Goal: Task Accomplishment & Management: Use online tool/utility

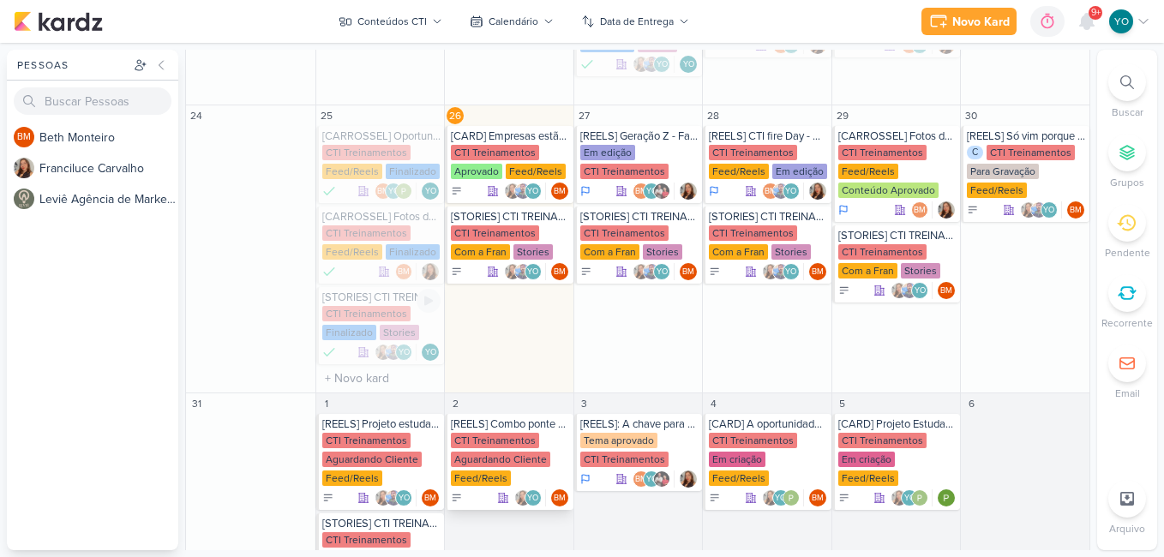
scroll to position [600, 0]
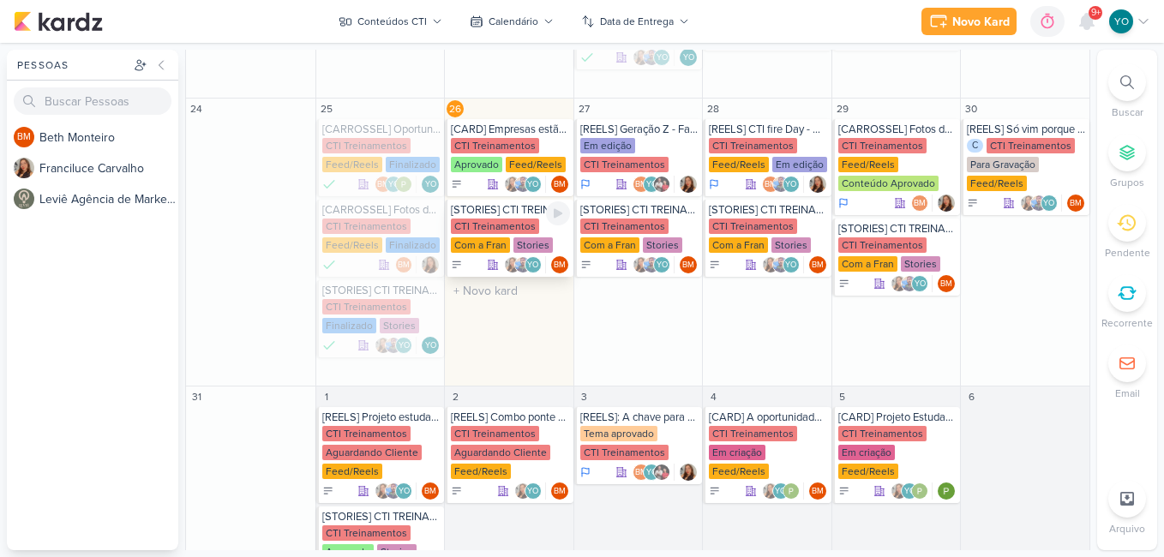
click at [508, 233] on div "CTI Treinamentos" at bounding box center [495, 226] width 88 height 15
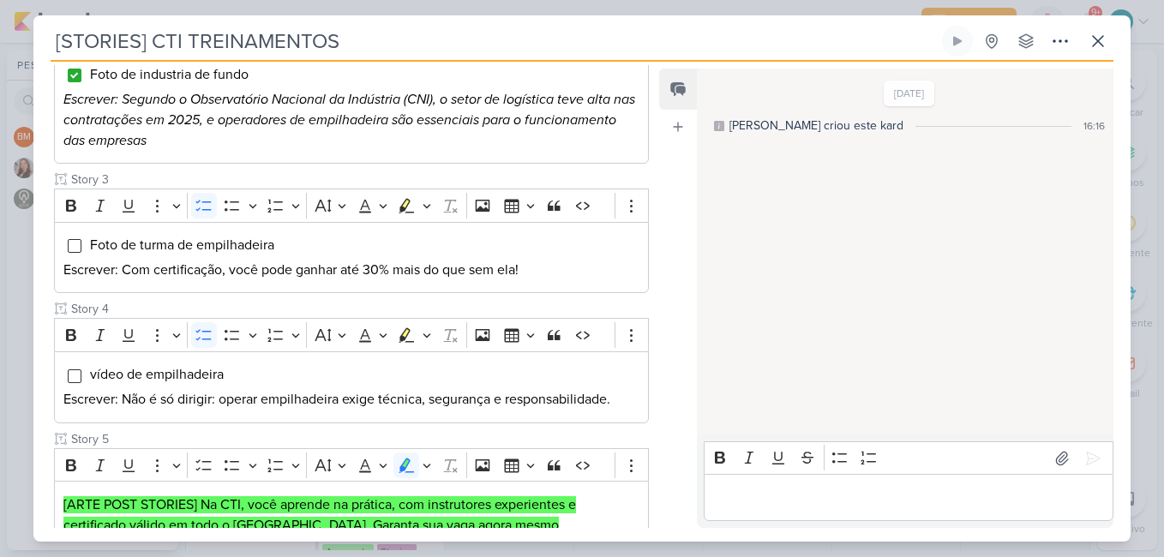
scroll to position [343, 0]
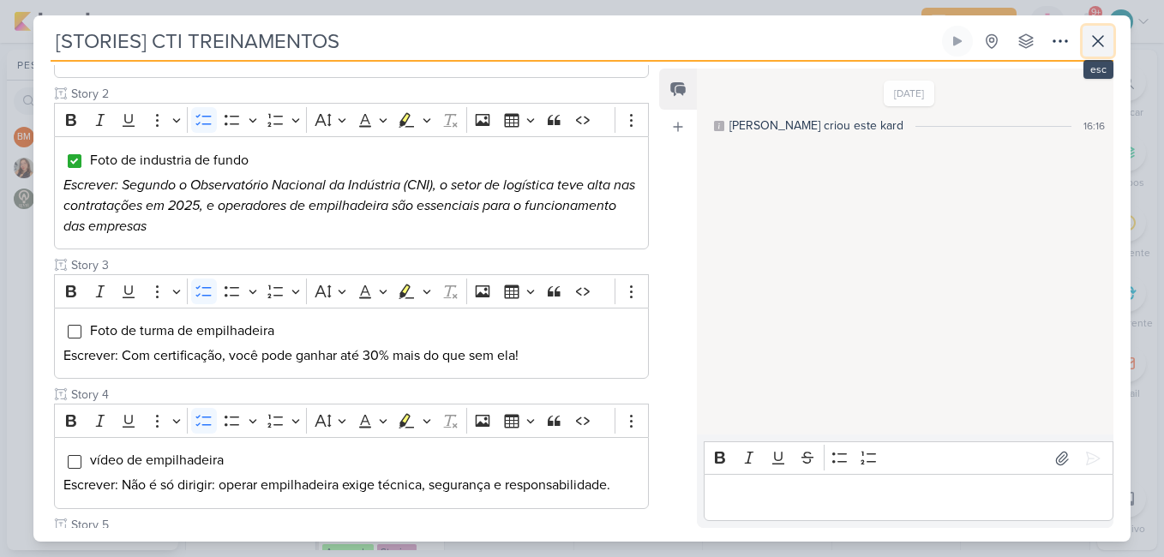
click at [1093, 44] on icon at bounding box center [1098, 41] width 21 height 21
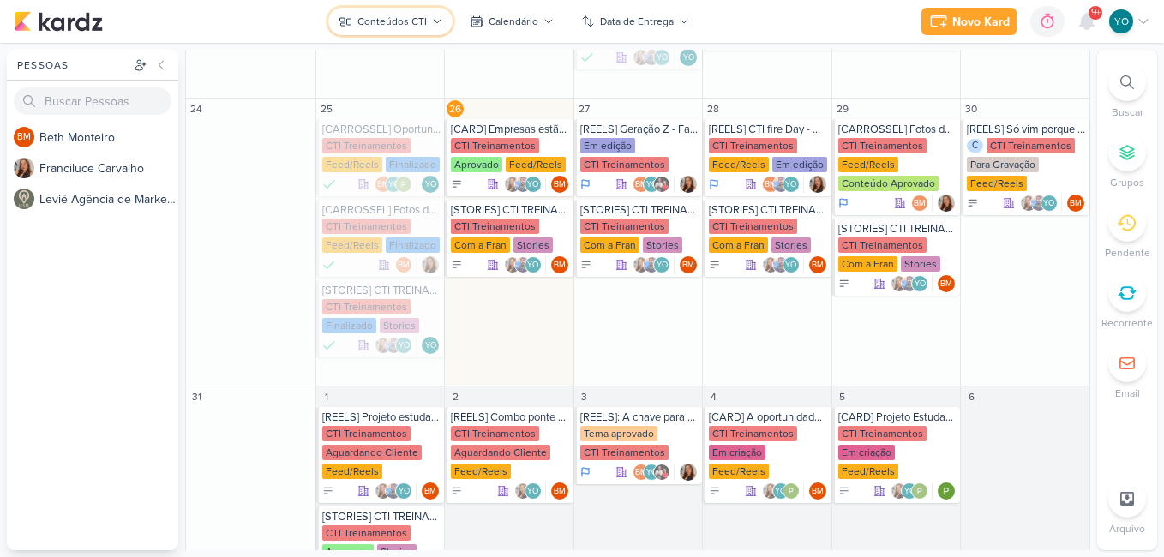
click at [408, 15] on div "Conteúdos CTI" at bounding box center [392, 21] width 69 height 15
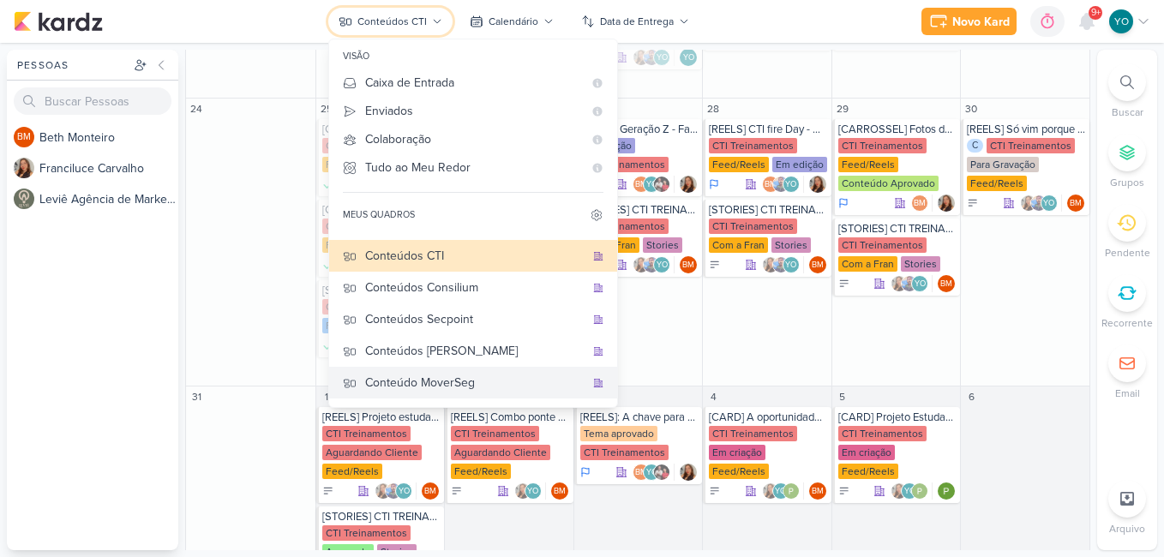
scroll to position [114, 0]
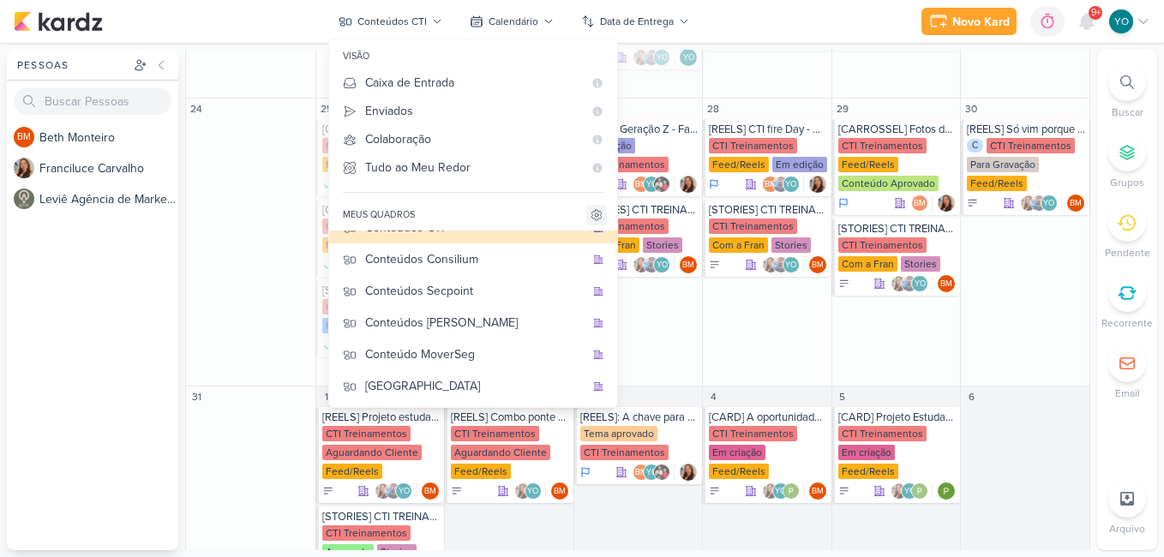
click at [595, 216] on icon at bounding box center [596, 215] width 3 height 3
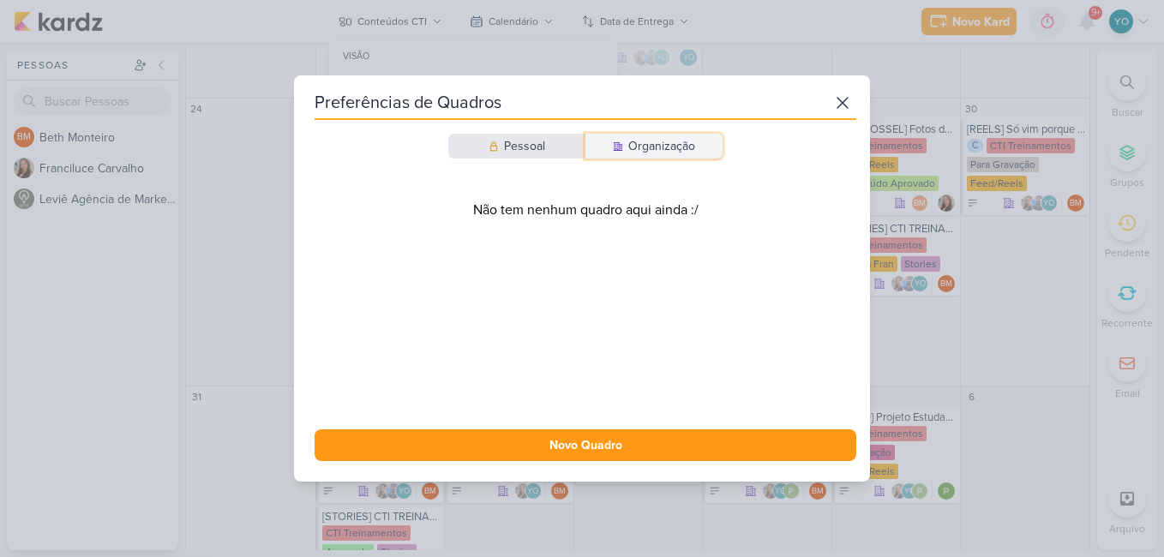
click at [689, 150] on div "Organização" at bounding box center [662, 146] width 67 height 18
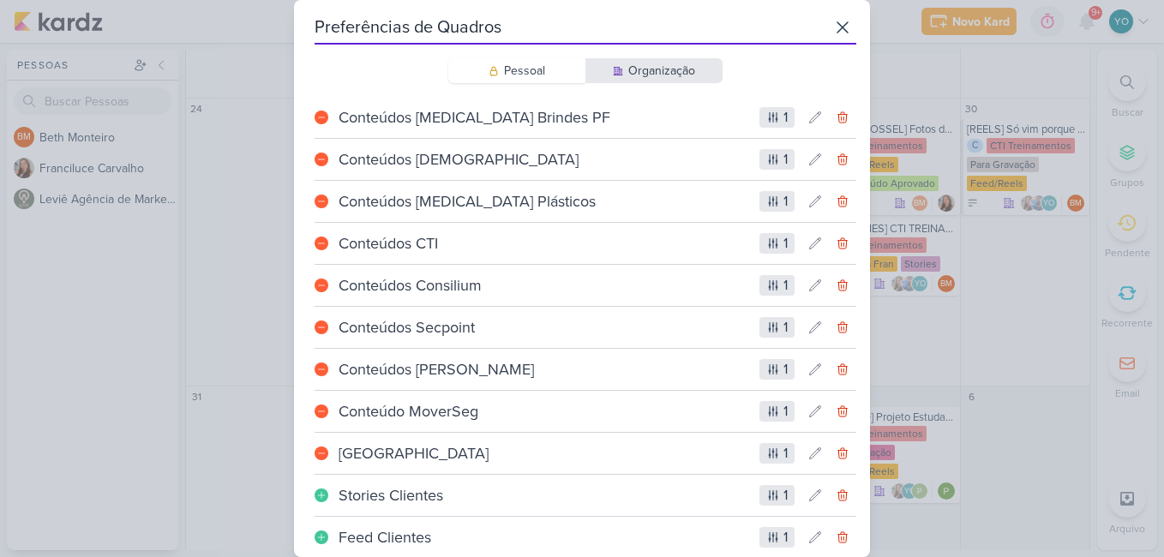
click at [648, 153] on div "Conteúdos [DEMOGRAPHIC_DATA]" at bounding box center [544, 159] width 418 height 23
click at [773, 410] on icon at bounding box center [774, 412] width 14 height 14
click at [820, 412] on button at bounding box center [815, 411] width 27 height 27
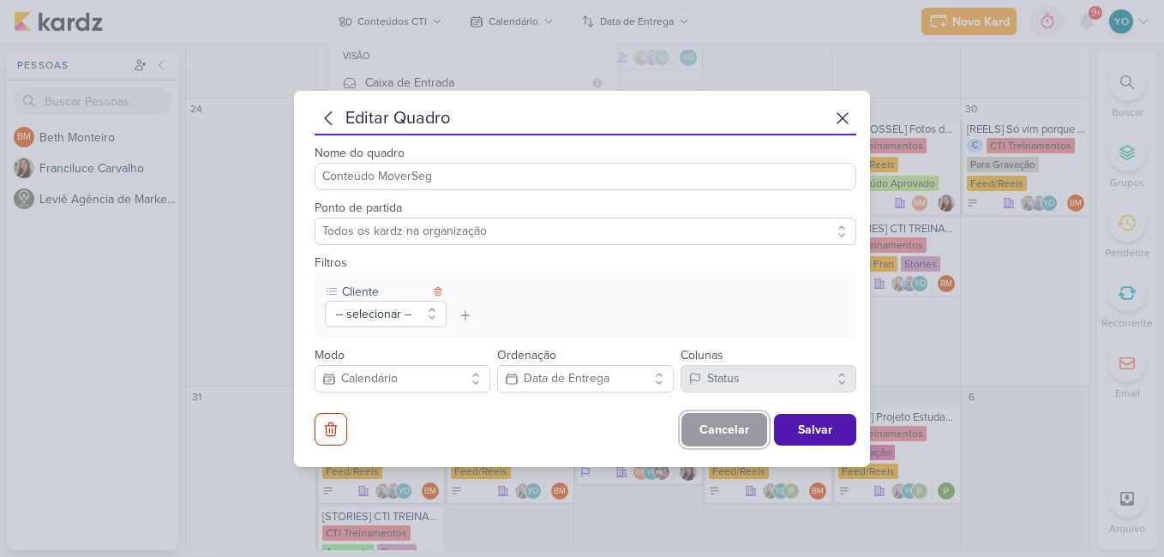
click at [723, 425] on button "Cancelar" at bounding box center [725, 429] width 86 height 33
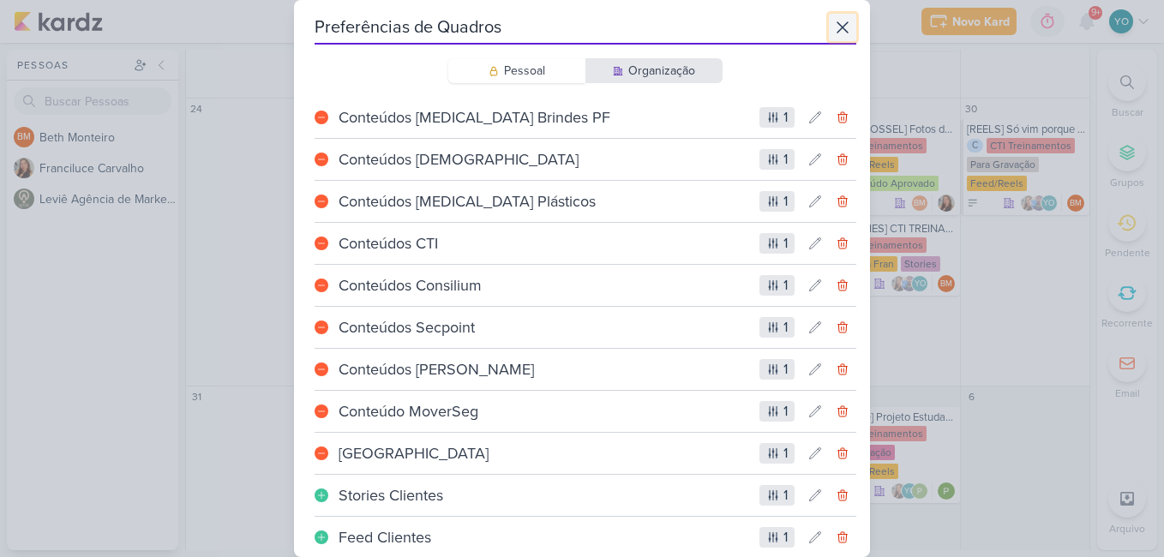
click at [840, 27] on icon at bounding box center [843, 27] width 21 height 21
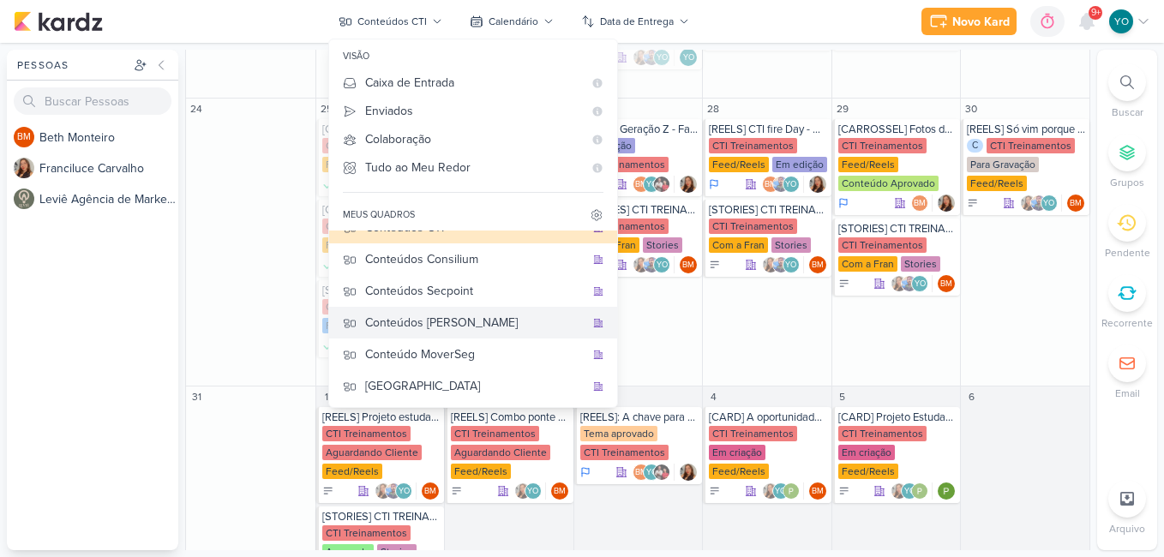
click at [483, 315] on div "Conteúdos [PERSON_NAME]" at bounding box center [475, 323] width 220 height 18
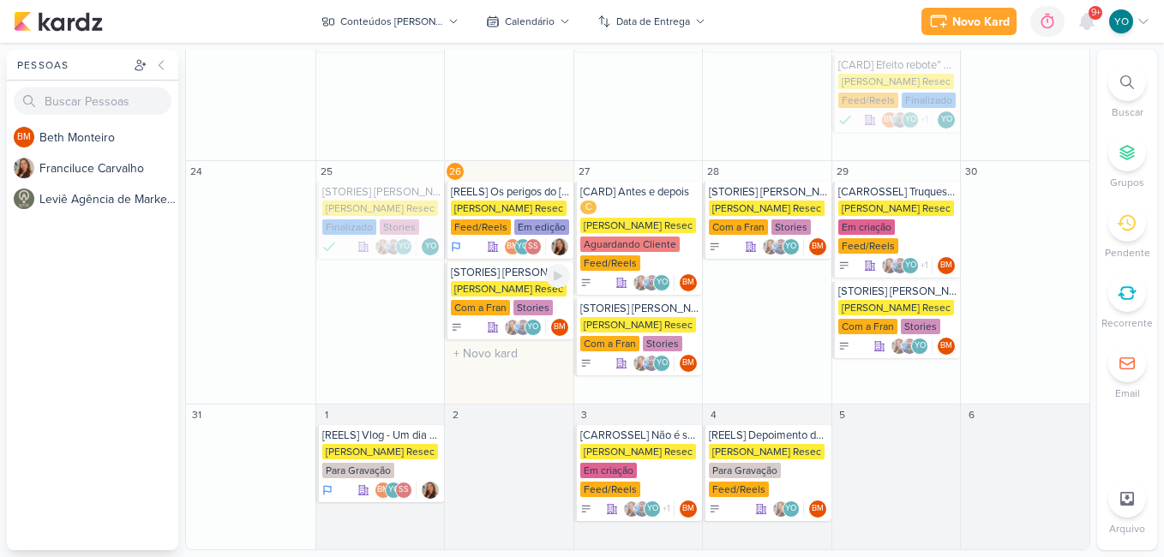
scroll to position [560, 0]
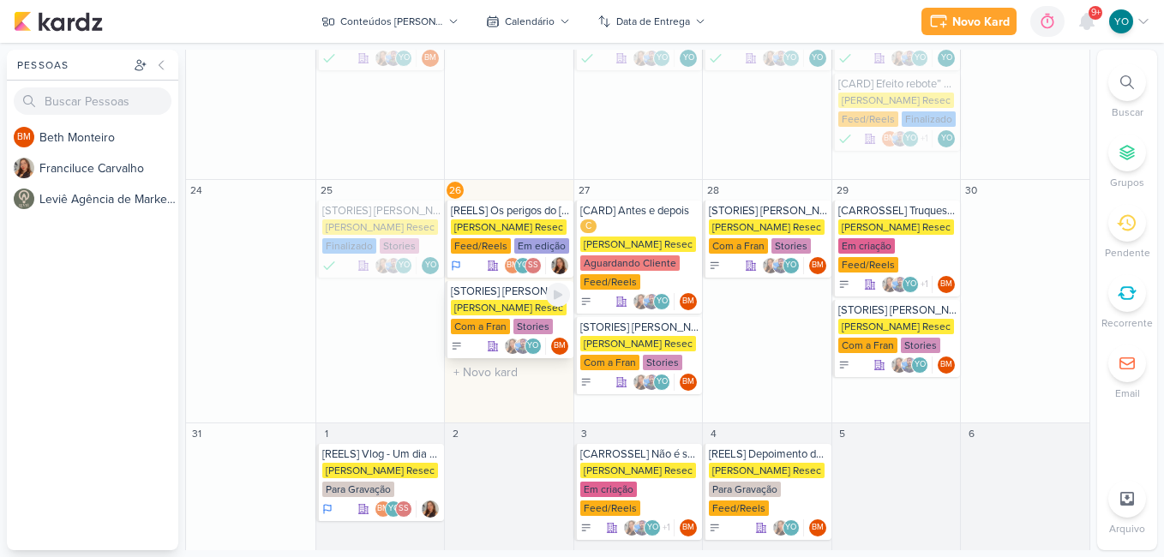
click at [505, 319] on div "Com a Fran" at bounding box center [480, 326] width 59 height 15
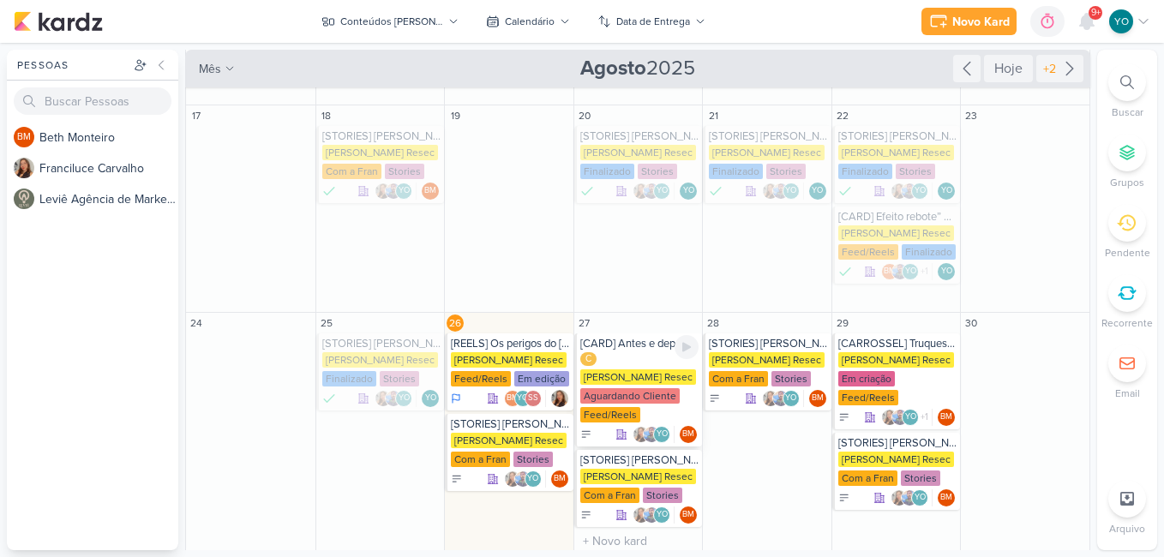
scroll to position [429, 0]
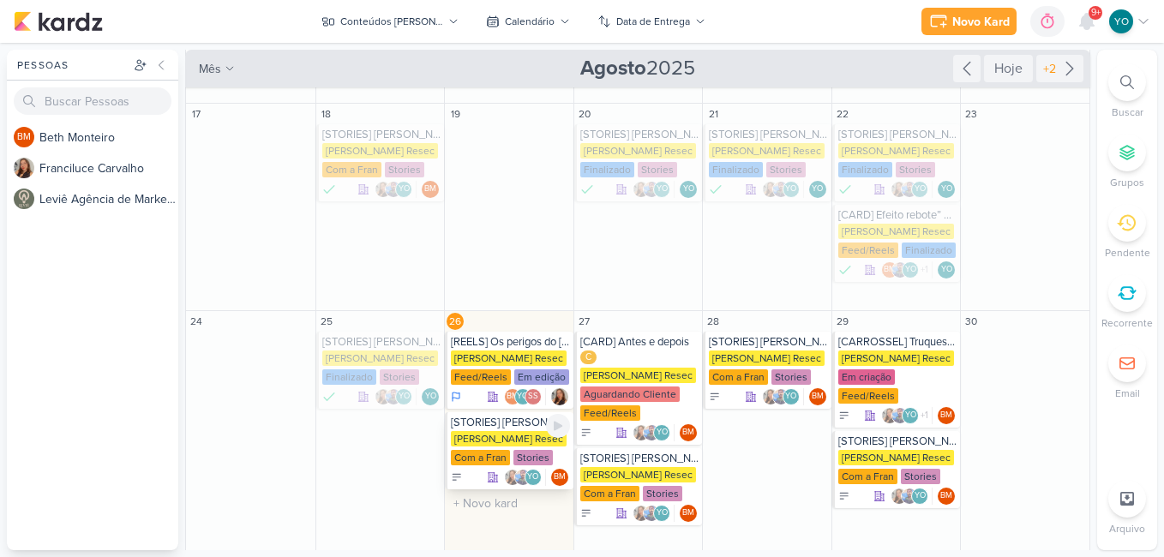
click at [509, 431] on div "[PERSON_NAME] Resec" at bounding box center [509, 438] width 116 height 15
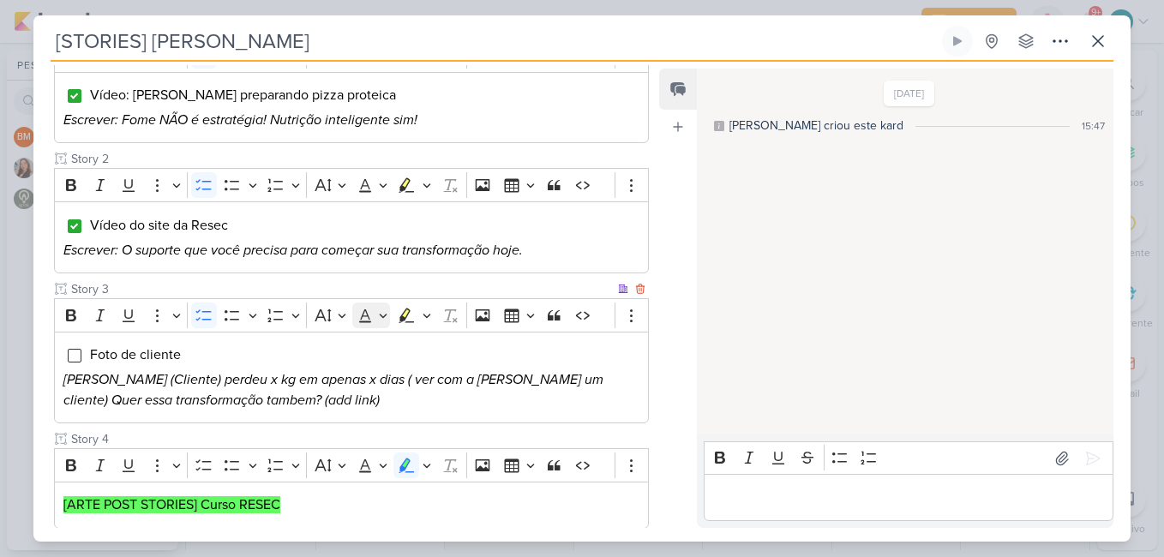
scroll to position [353, 0]
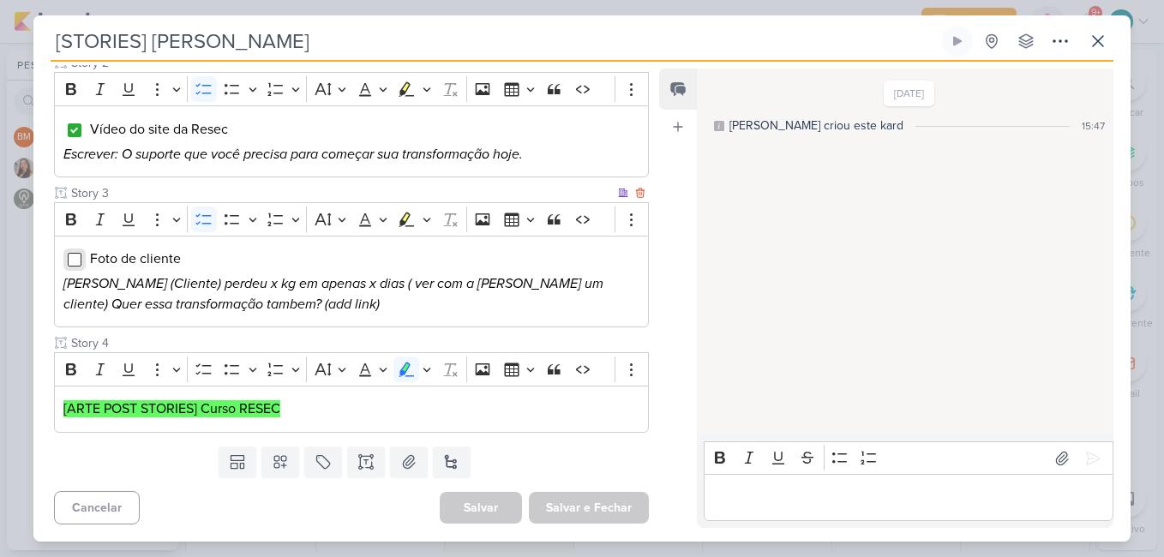
click at [71, 264] on input "Editor editing area: main" at bounding box center [75, 260] width 14 height 14
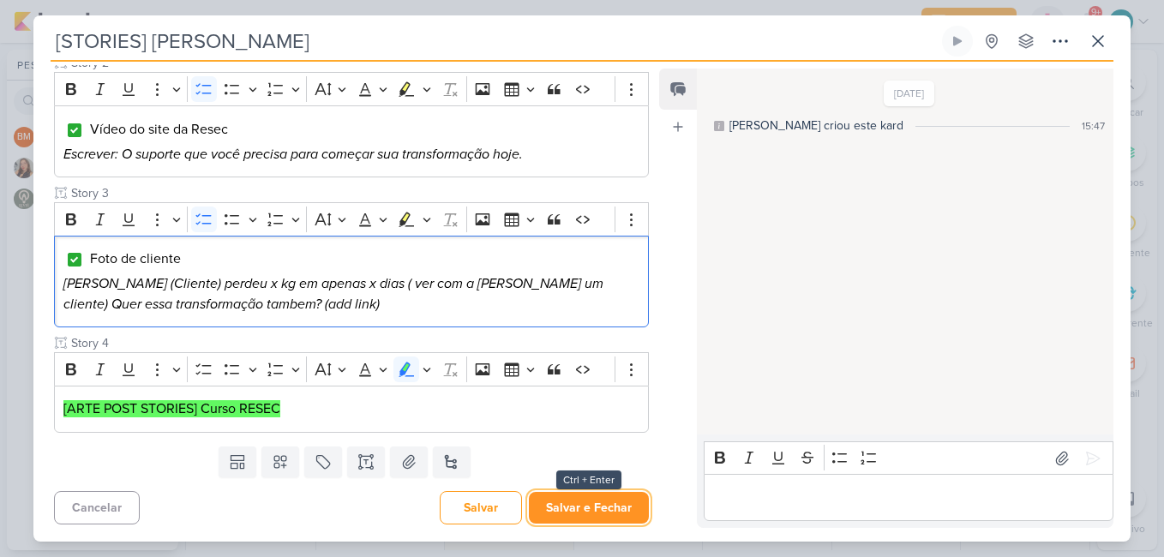
click at [580, 503] on button "Salvar e Fechar" at bounding box center [589, 508] width 120 height 32
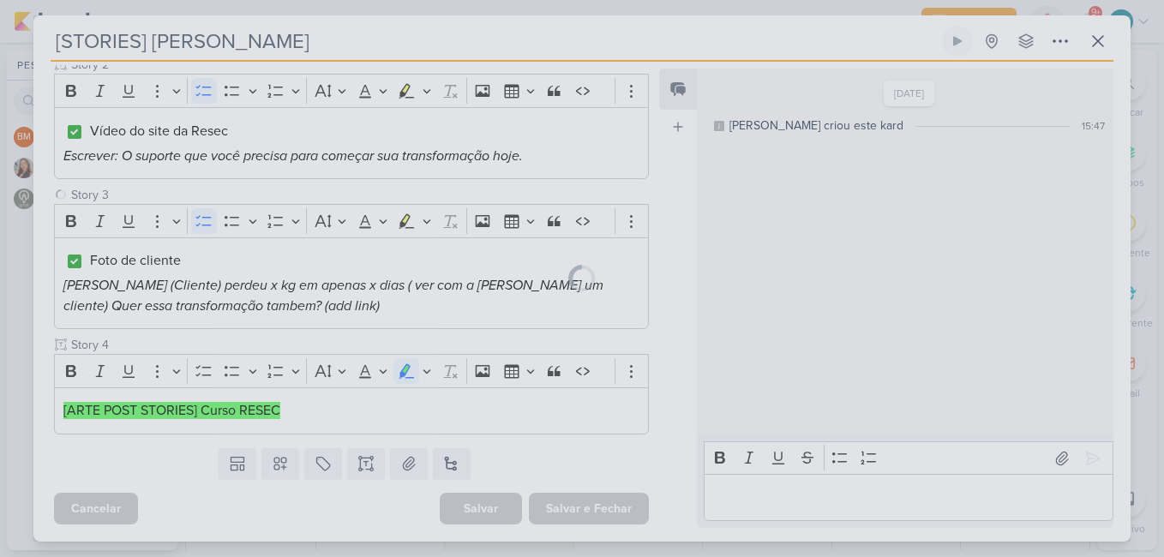
scroll to position [352, 0]
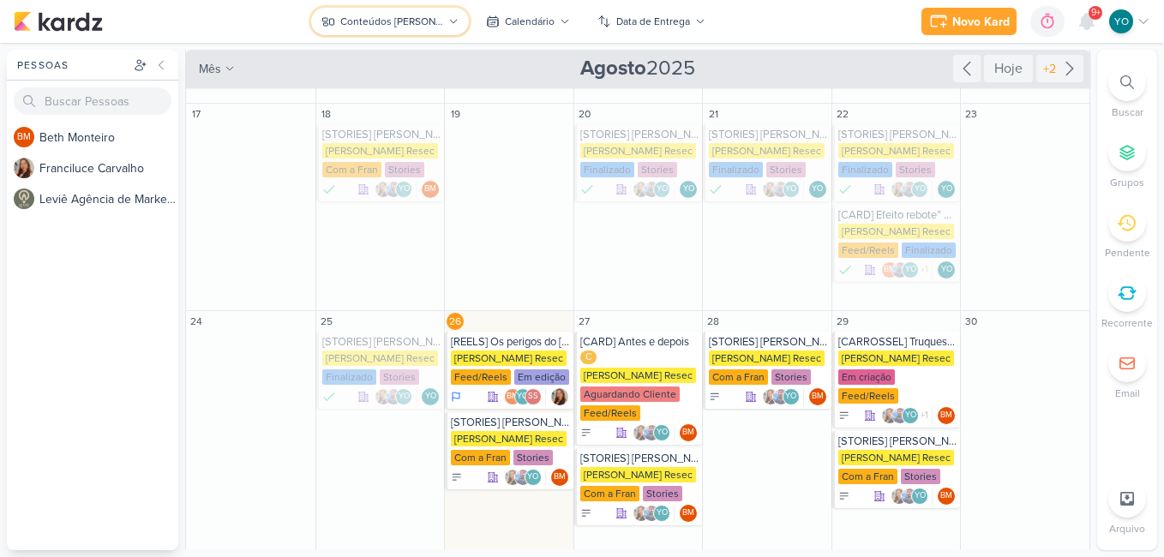
click at [418, 26] on div "Conteúdos [PERSON_NAME]" at bounding box center [391, 21] width 103 height 15
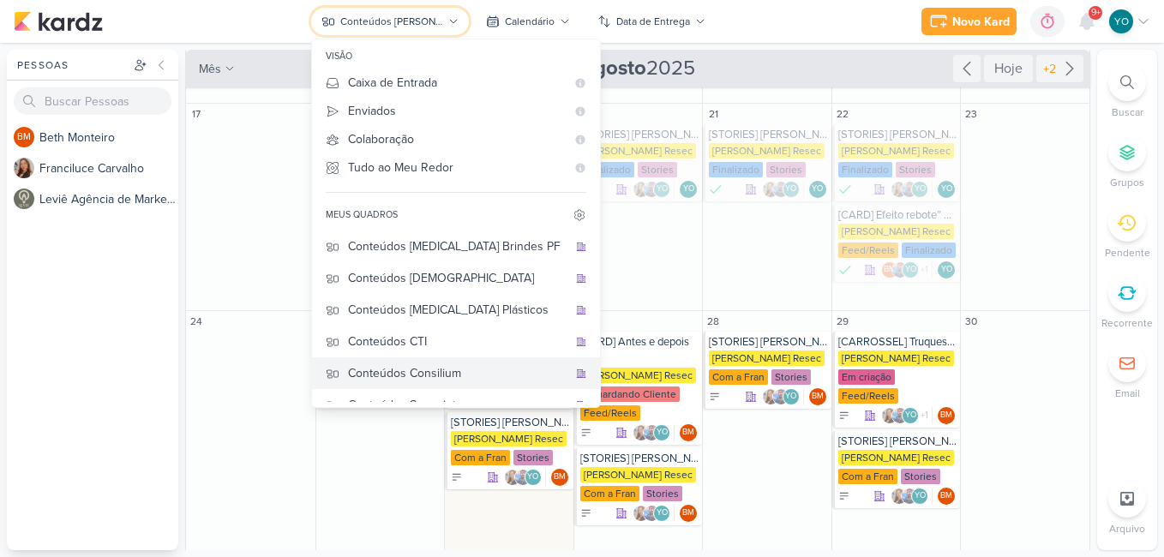
scroll to position [86, 0]
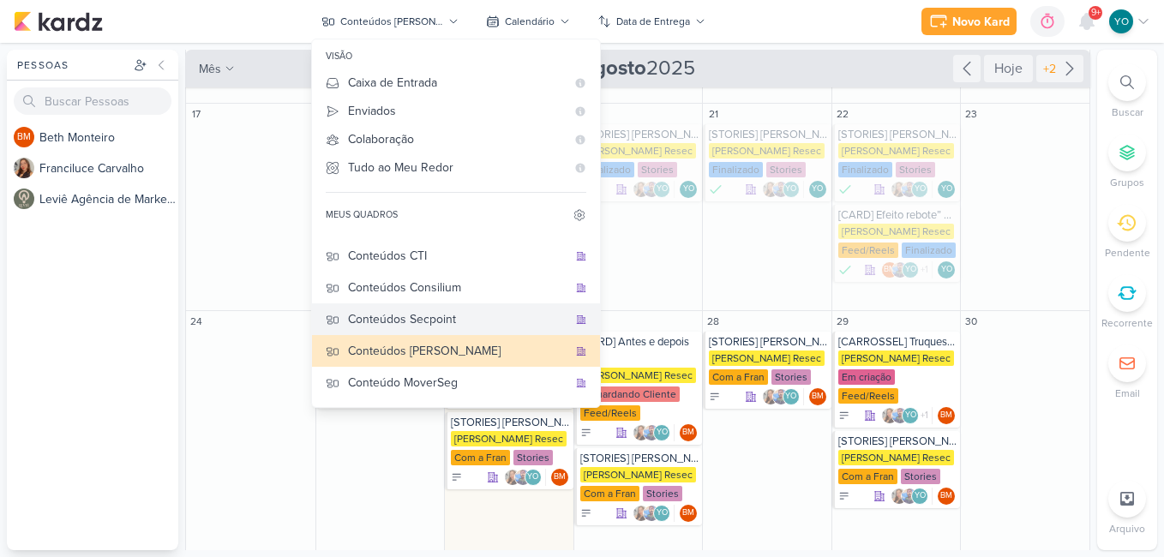
click at [474, 322] on div "Conteúdos Secpoint" at bounding box center [458, 319] width 220 height 18
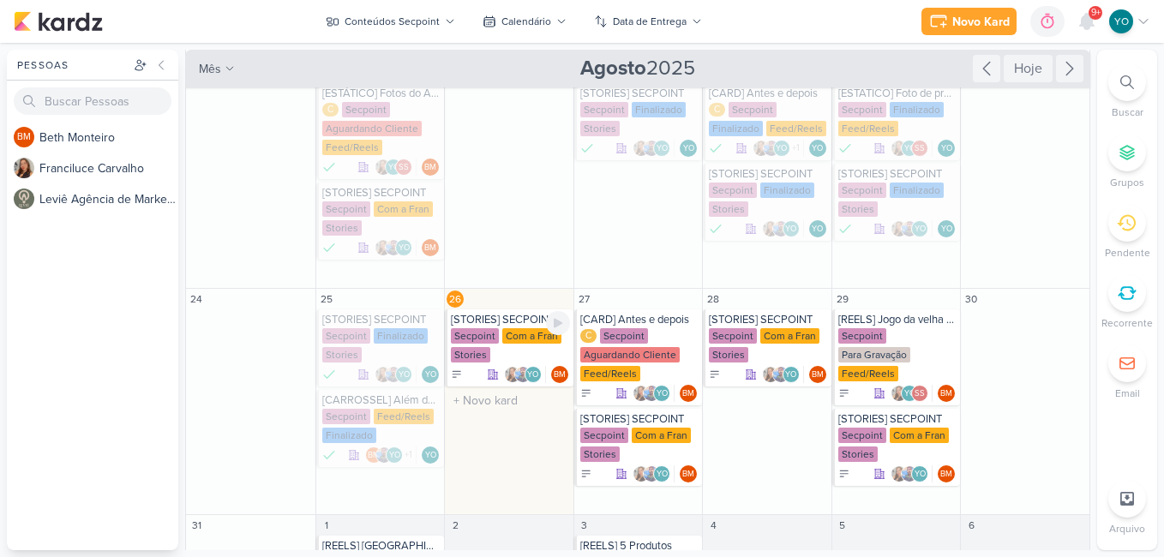
scroll to position [405, 0]
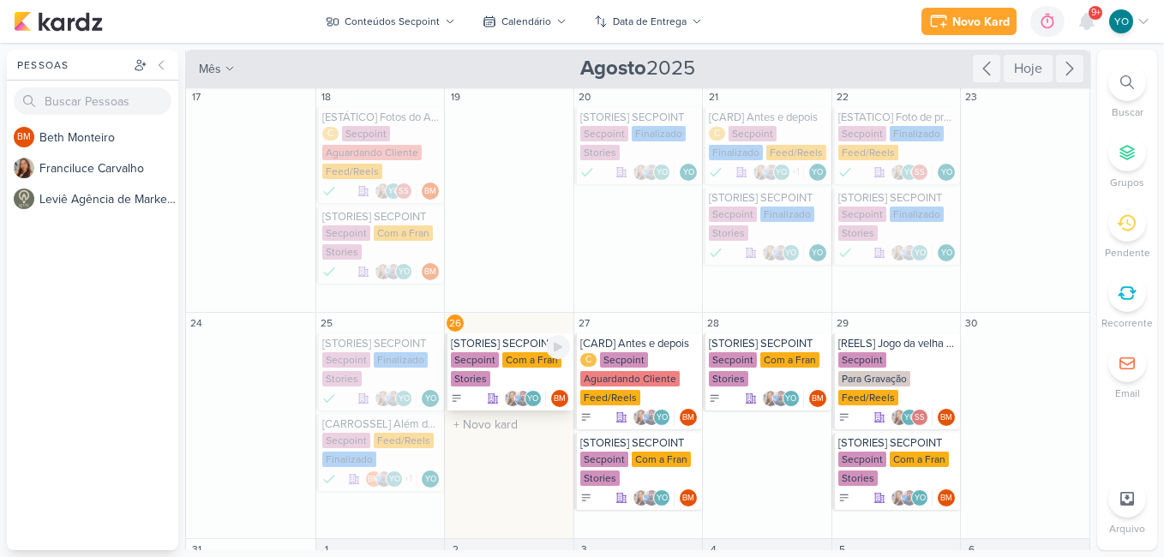
click at [527, 358] on div "Secpoint Com a Fran Stories" at bounding box center [510, 370] width 119 height 36
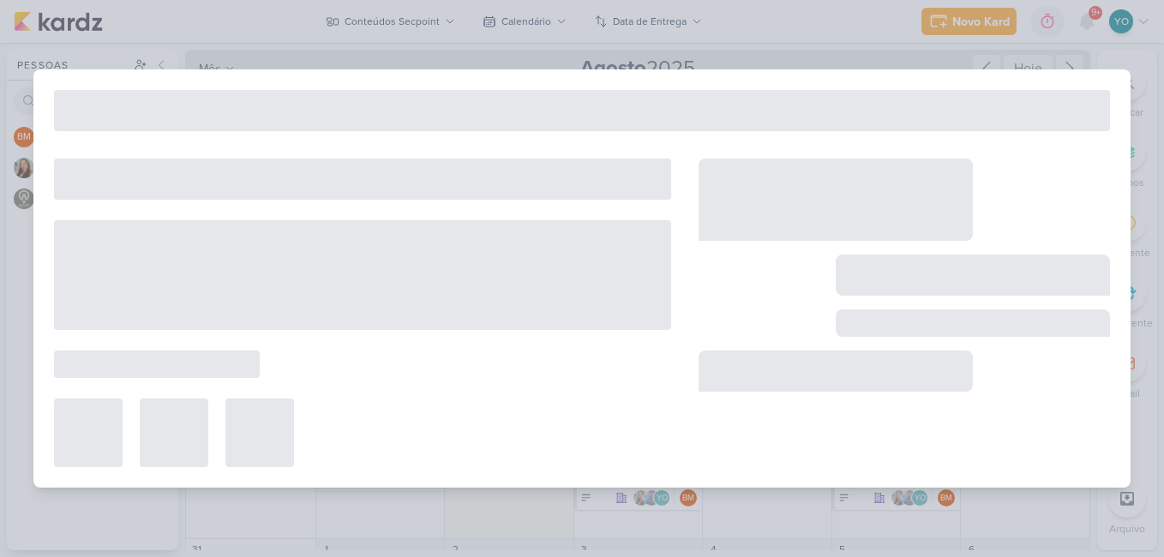
type input "[STORIES] SECPOINT"
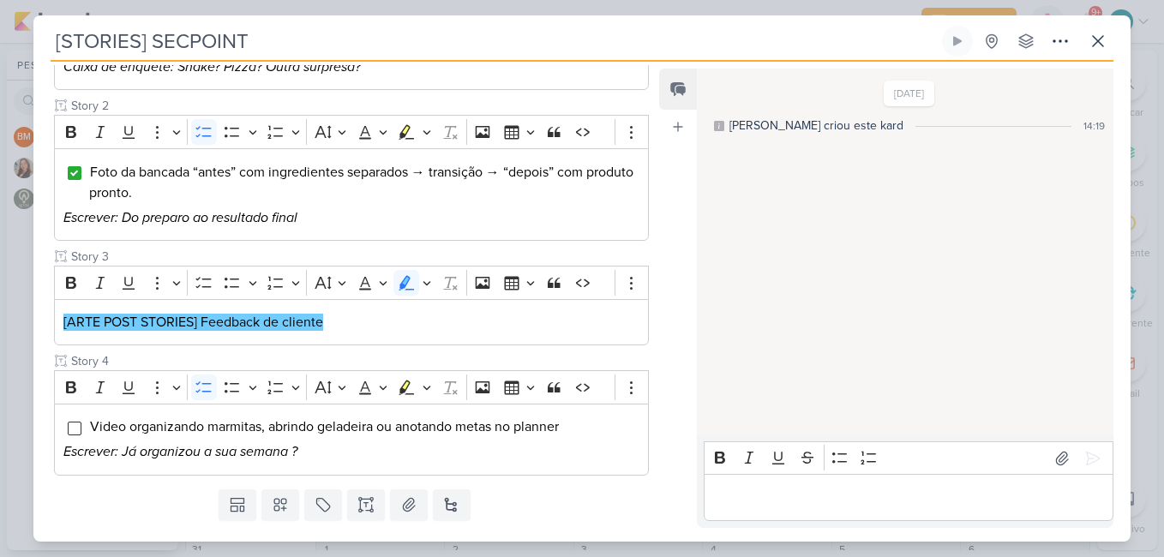
scroll to position [0, 0]
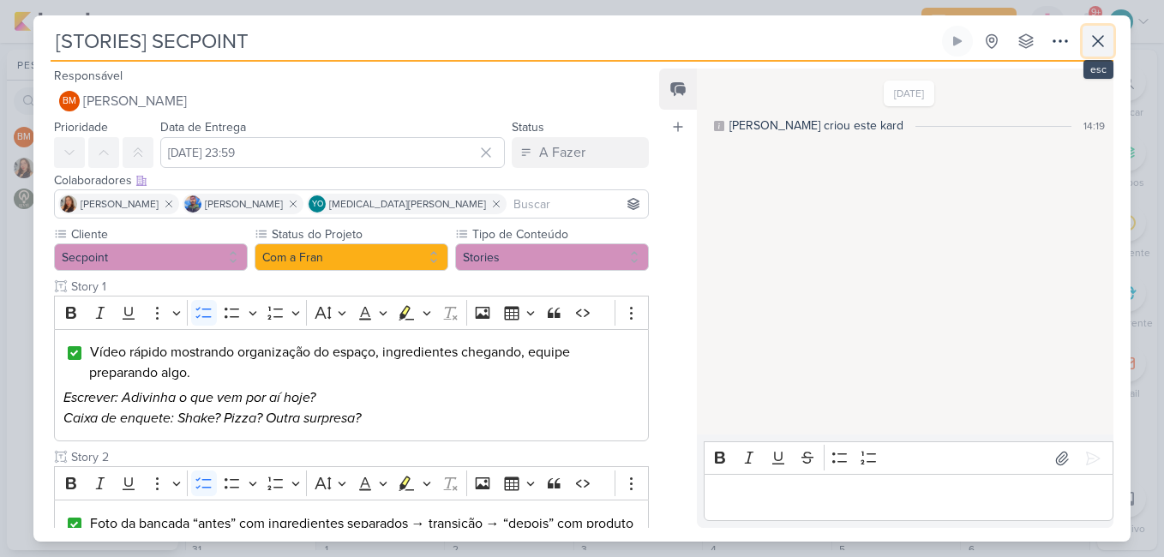
click at [1097, 50] on icon at bounding box center [1098, 41] width 21 height 21
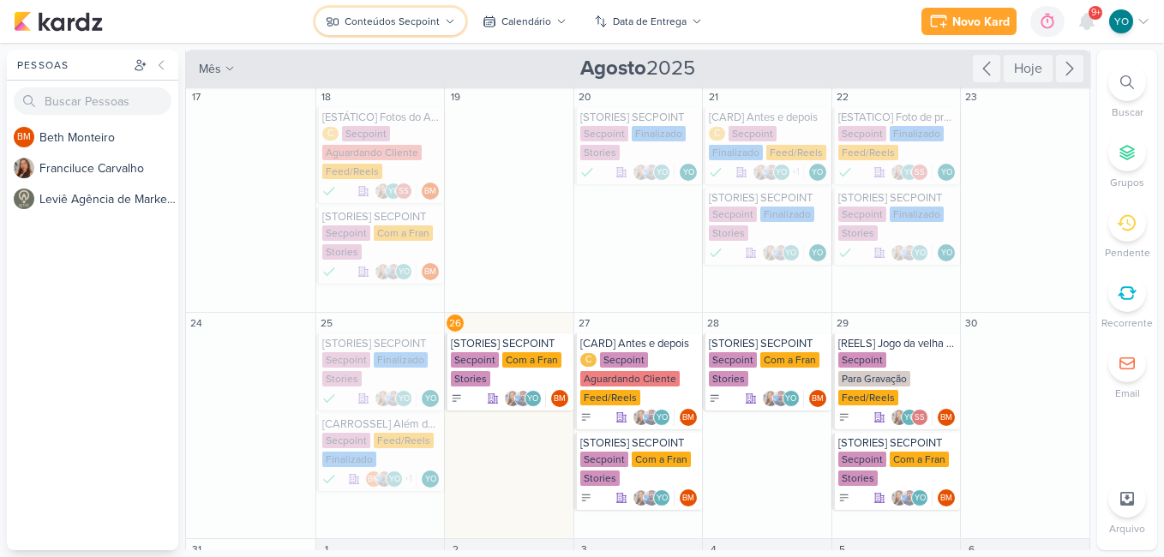
click at [402, 19] on div "Conteúdos Secpoint" at bounding box center [392, 21] width 95 height 15
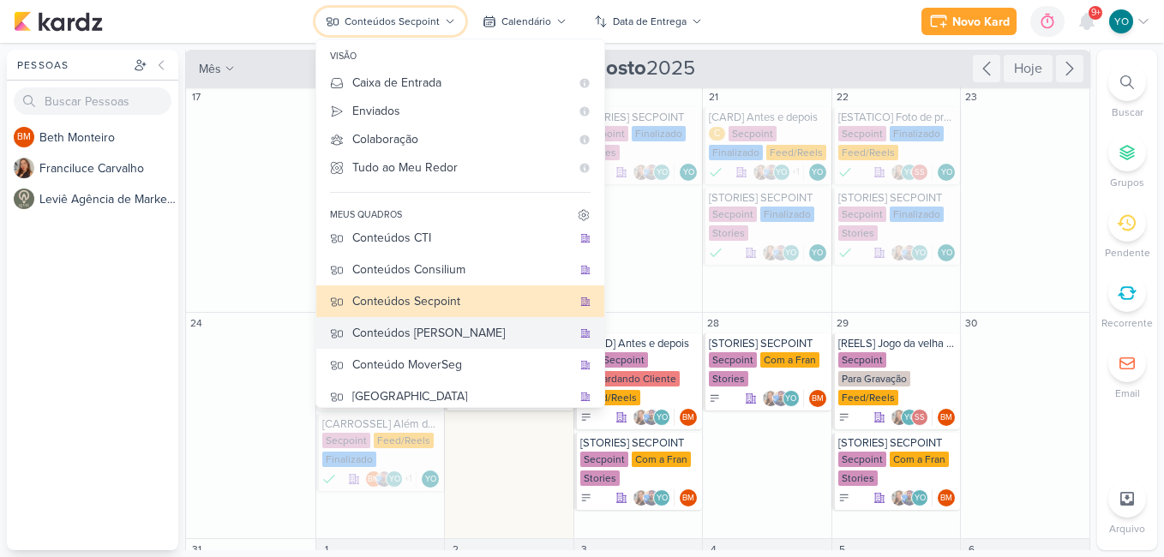
scroll to position [114, 0]
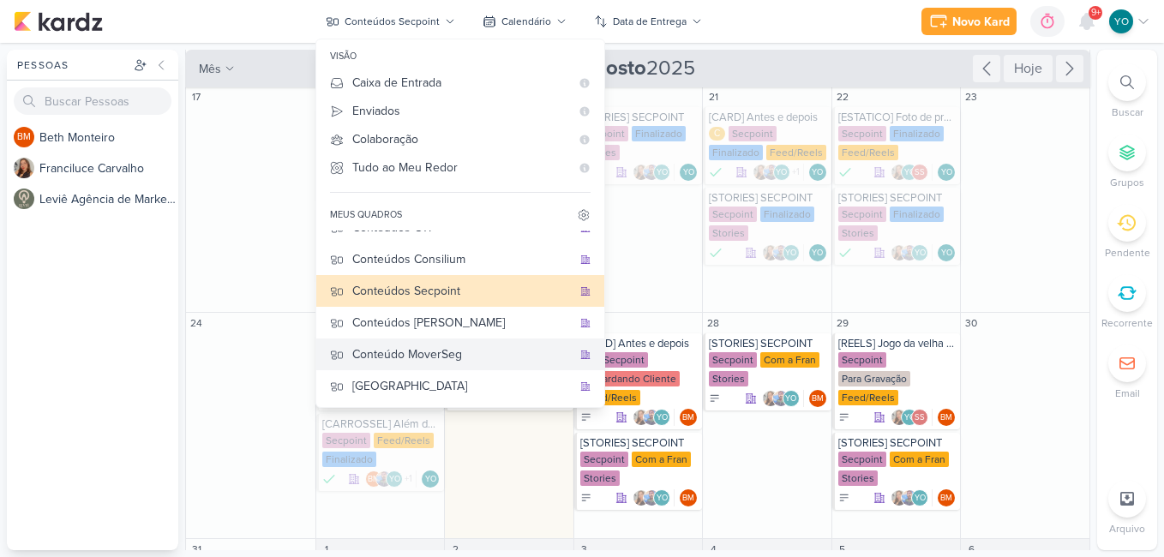
click at [580, 356] on icon at bounding box center [585, 355] width 10 height 10
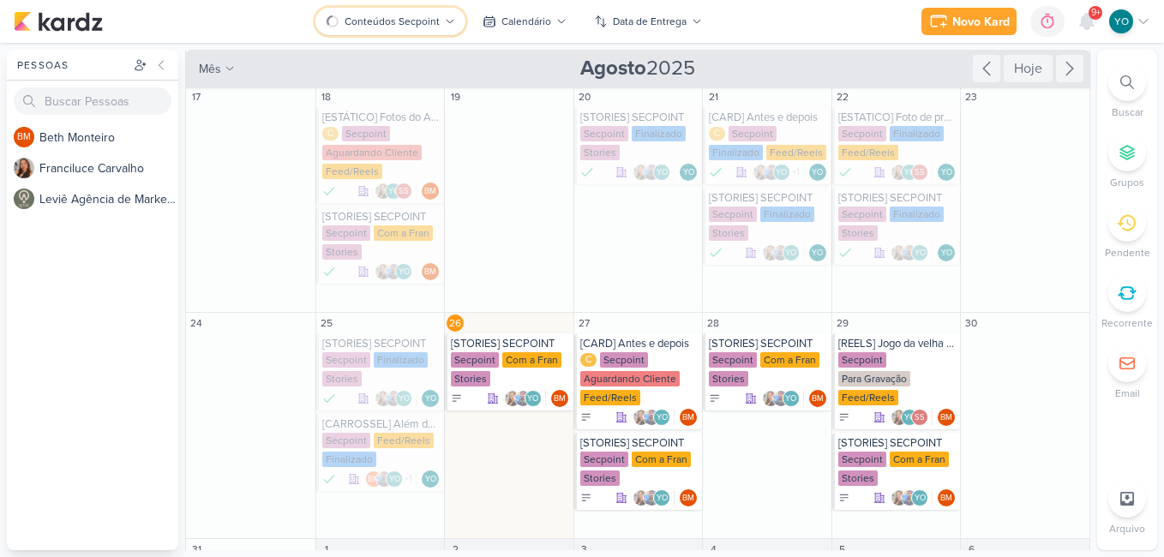
click at [419, 18] on div "Conteúdos Secpoint" at bounding box center [392, 21] width 95 height 15
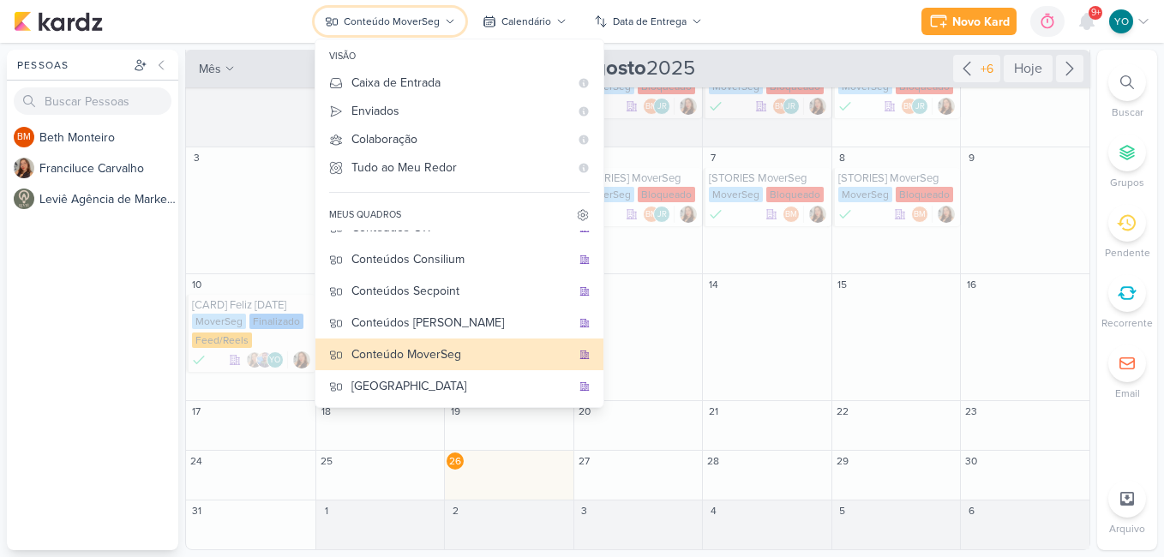
scroll to position [49, 0]
click at [576, 211] on icon at bounding box center [583, 215] width 14 height 14
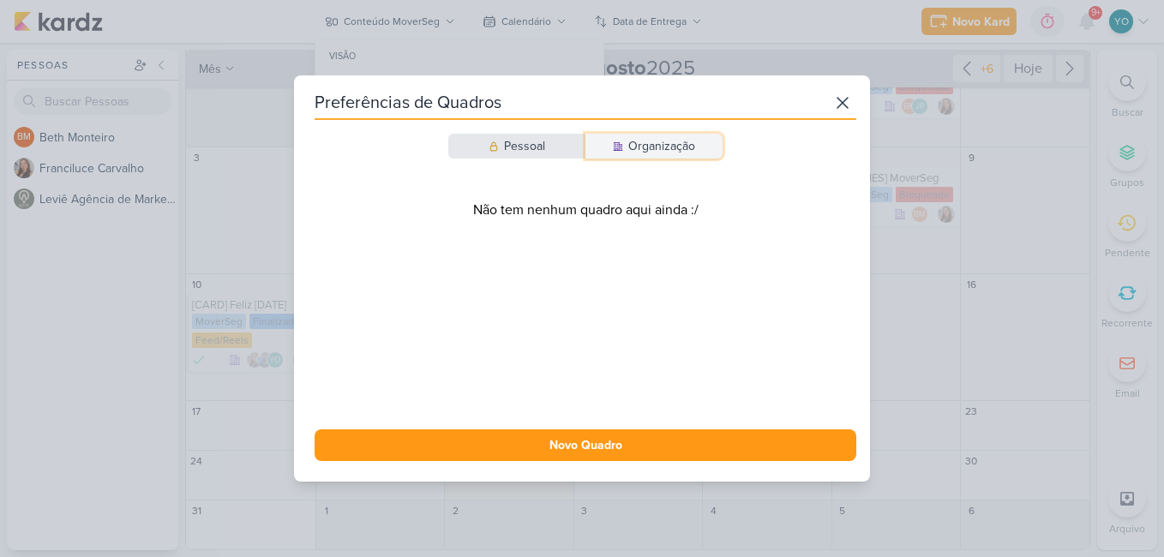
click at [685, 147] on div "Organização" at bounding box center [662, 146] width 67 height 18
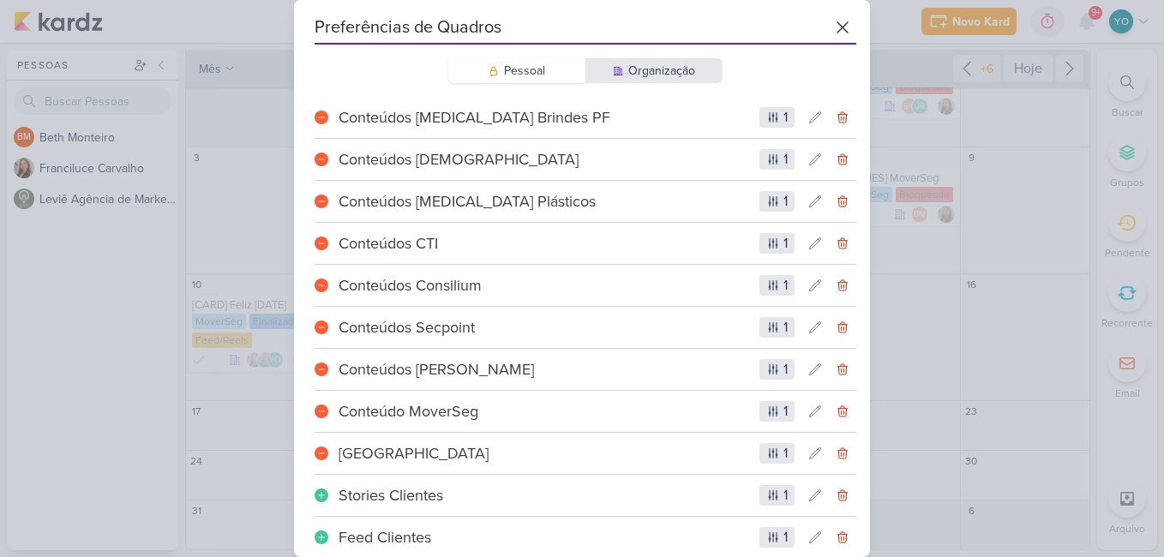
click at [769, 406] on icon at bounding box center [774, 412] width 14 height 14
click at [769, 415] on icon at bounding box center [774, 412] width 14 height 14
click at [322, 409] on icon at bounding box center [321, 411] width 10 height 10
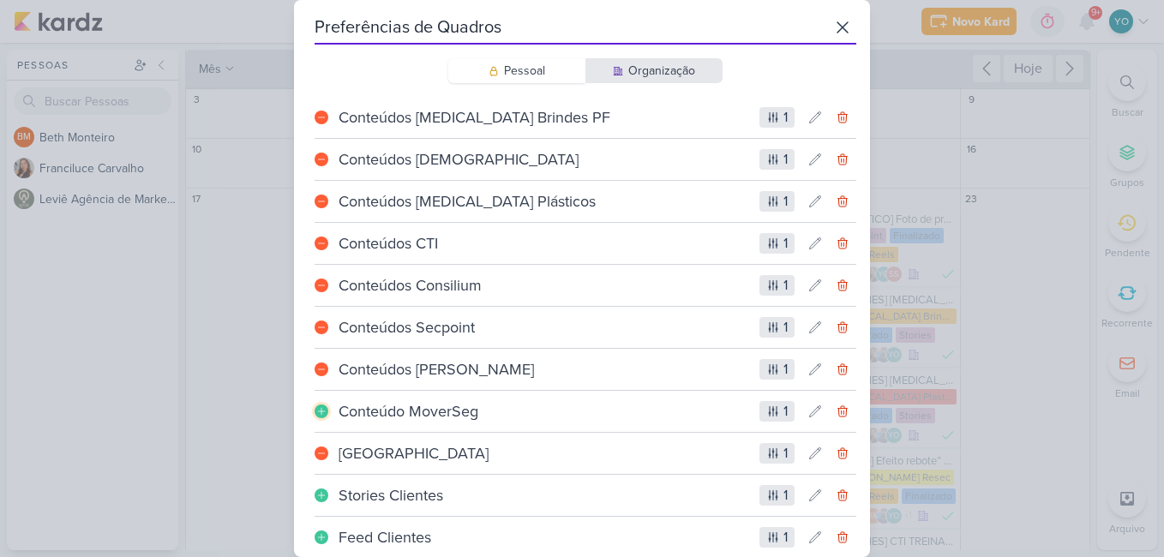
scroll to position [82, 0]
click at [322, 458] on icon at bounding box center [321, 453] width 10 height 10
click at [833, 25] on icon at bounding box center [843, 27] width 21 height 21
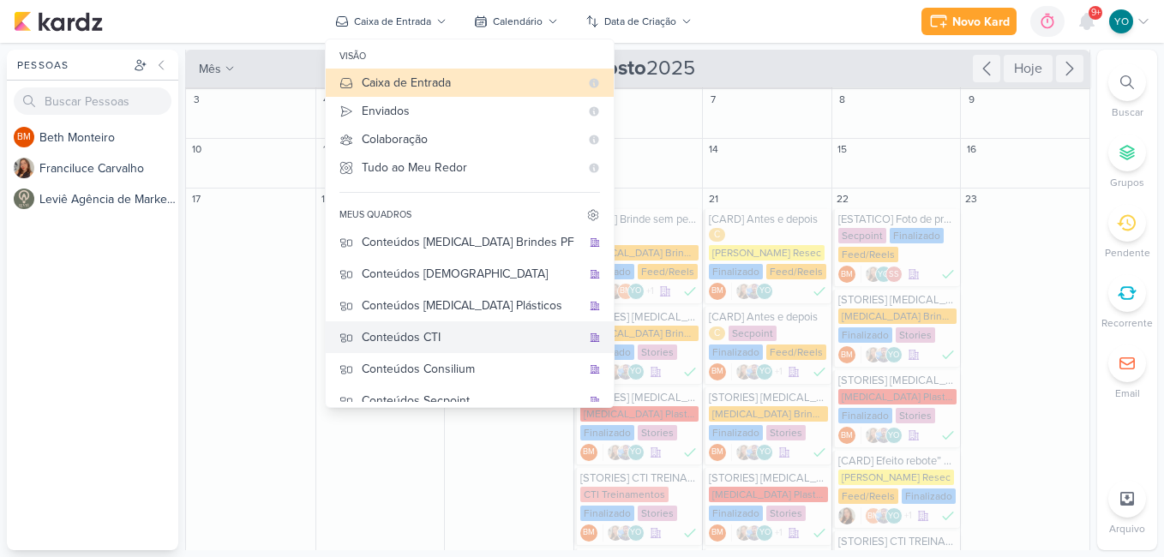
scroll to position [0, 0]
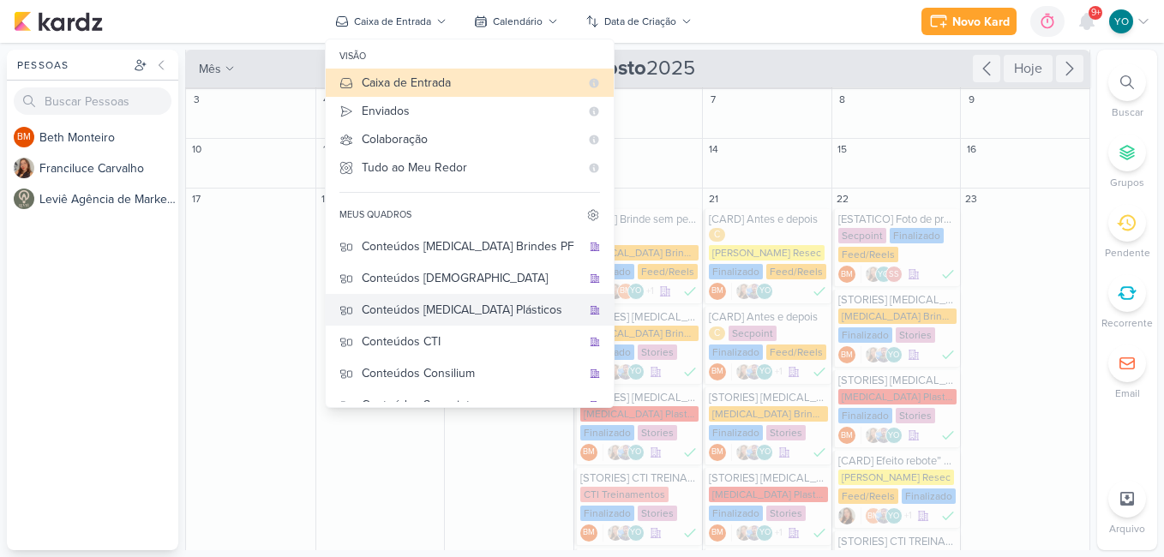
click at [506, 309] on div "Conteúdos [MEDICAL_DATA] Plásticos" at bounding box center [472, 310] width 220 height 18
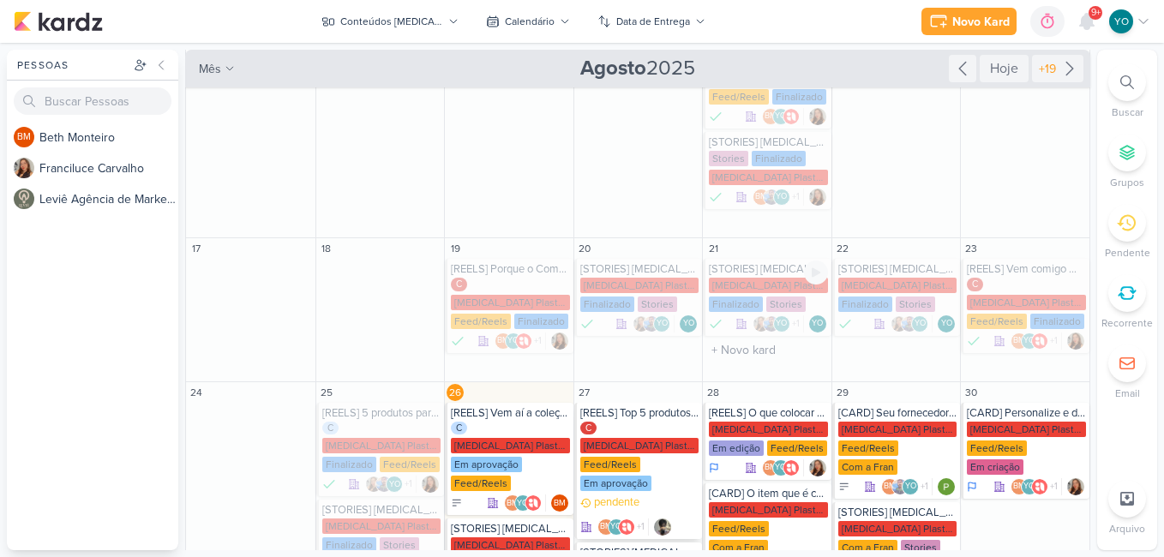
scroll to position [220, 0]
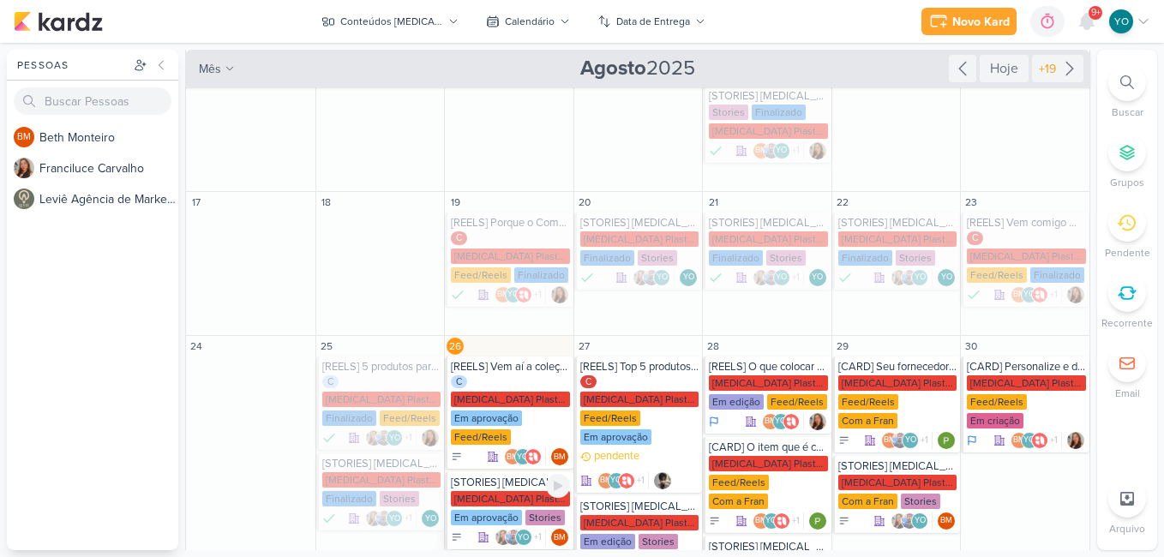
click at [510, 510] on div "Em aprovação" at bounding box center [486, 517] width 71 height 15
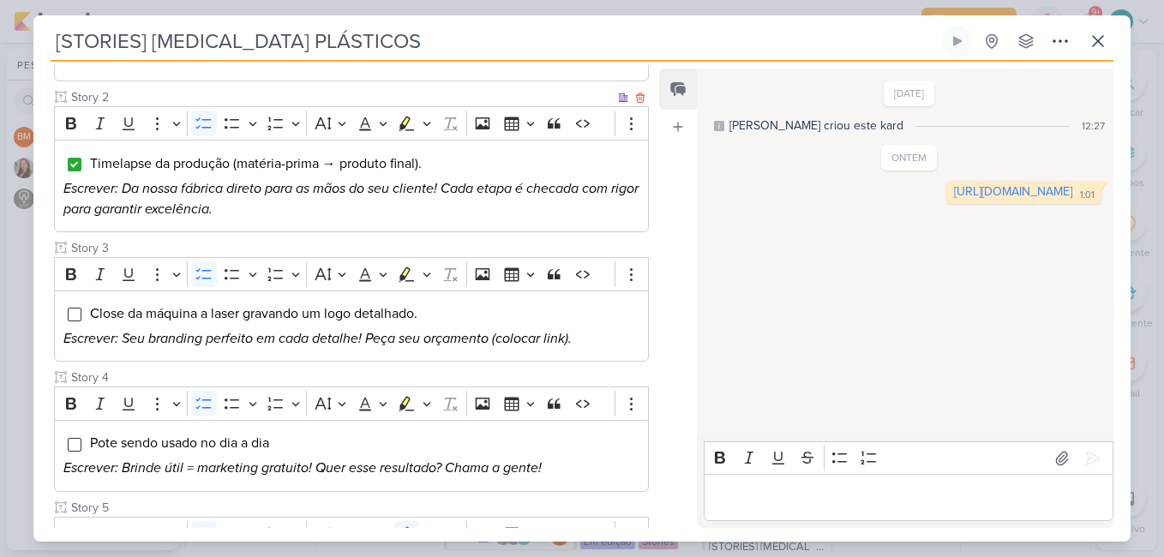
scroll to position [257, 0]
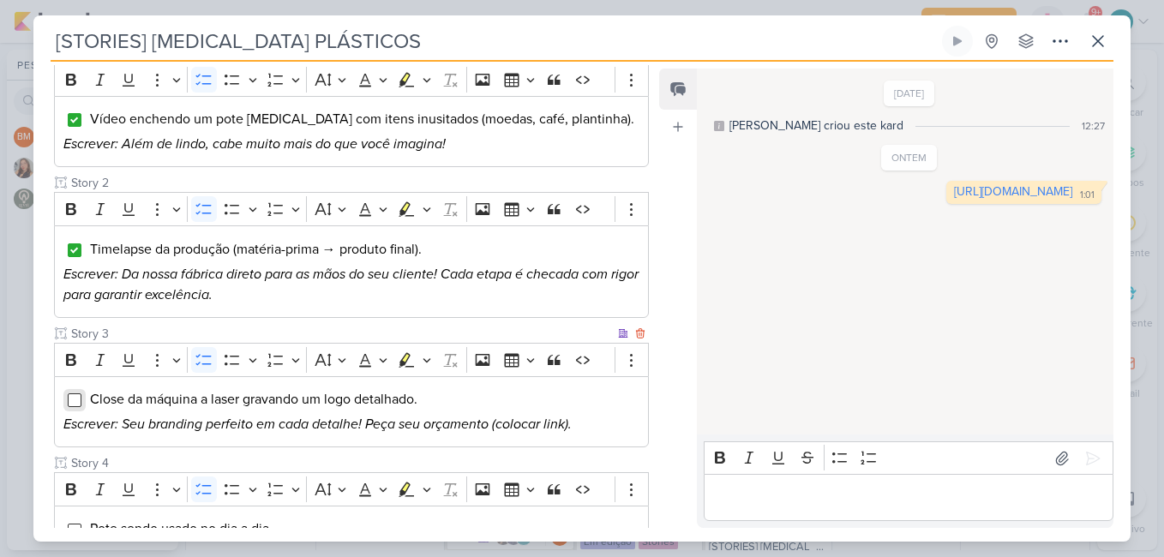
click at [75, 403] on input "Editor editing area: main" at bounding box center [75, 401] width 14 height 14
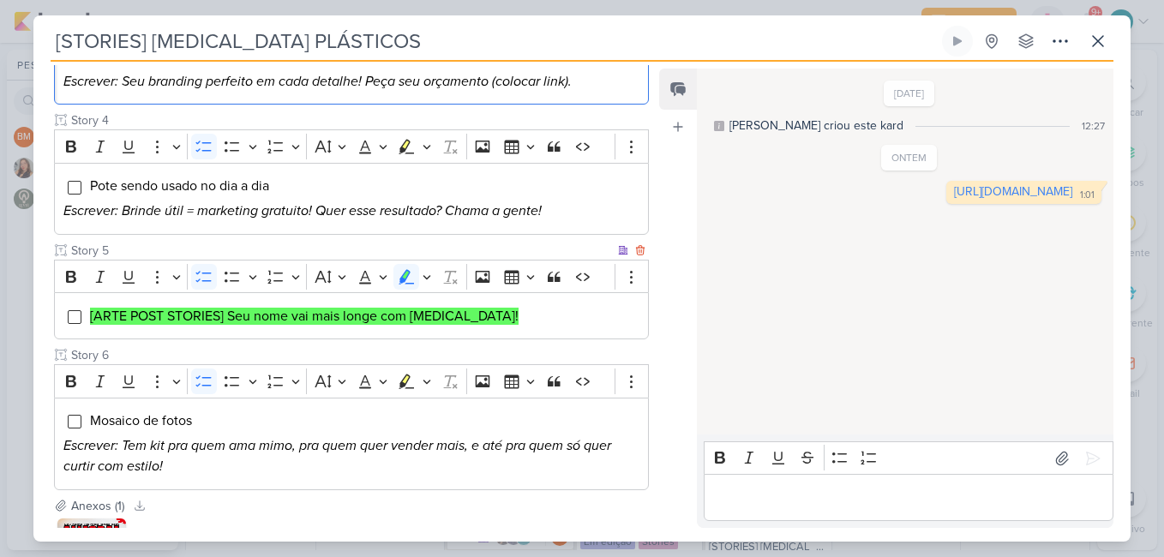
scroll to position [758, 0]
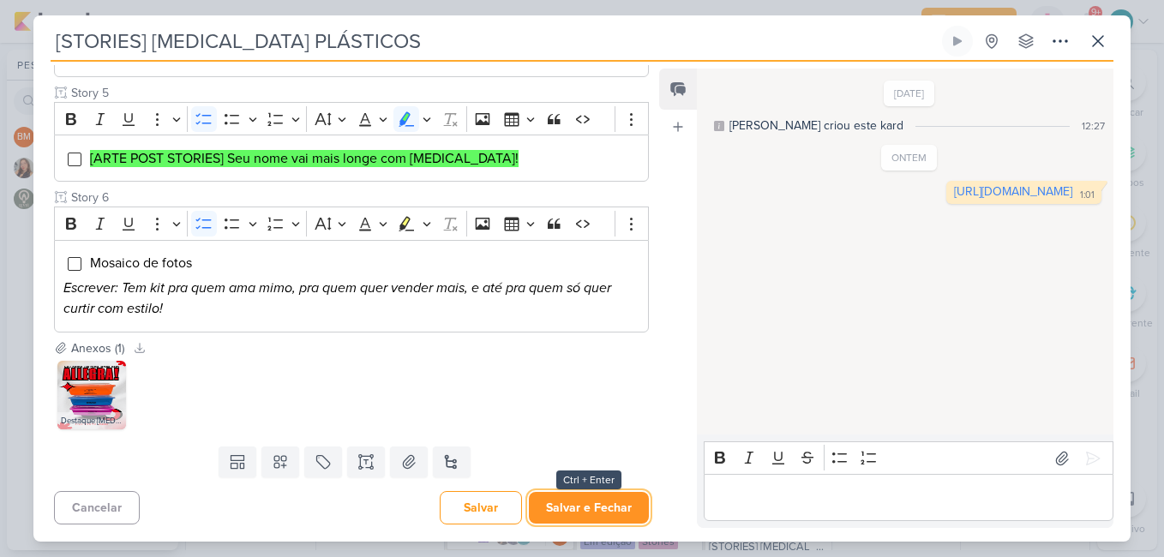
click at [610, 512] on button "Salvar e Fechar" at bounding box center [589, 508] width 120 height 32
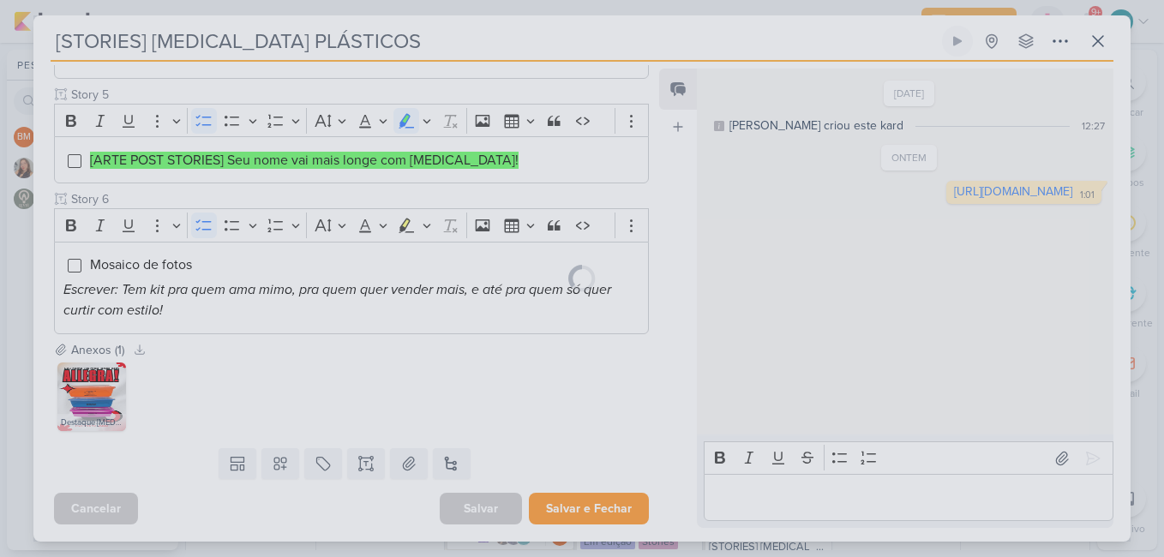
scroll to position [756, 0]
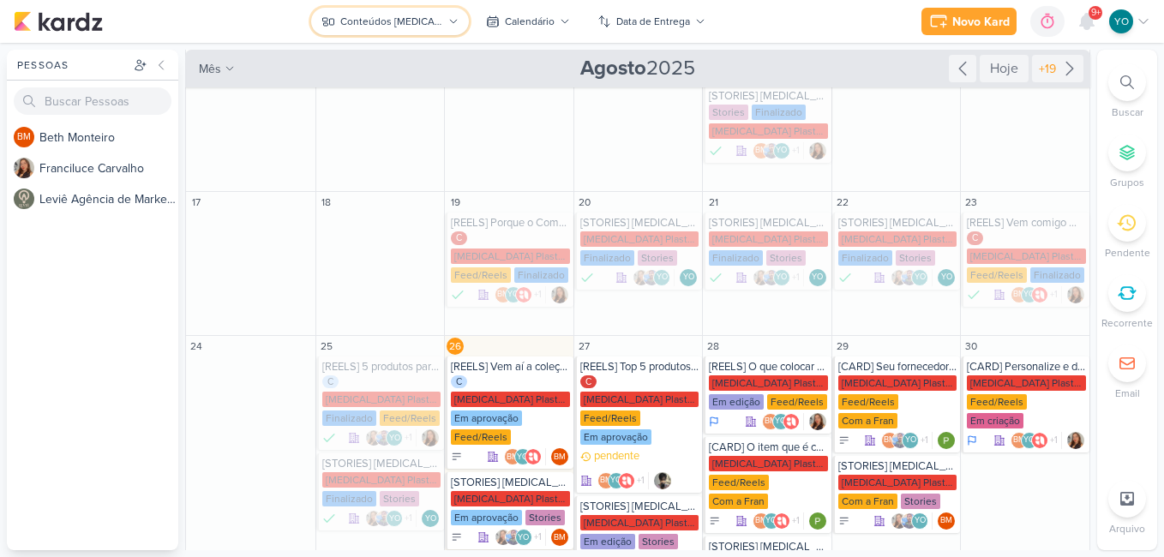
click at [394, 26] on div "Conteúdos [MEDICAL_DATA] Plásticos" at bounding box center [391, 21] width 103 height 15
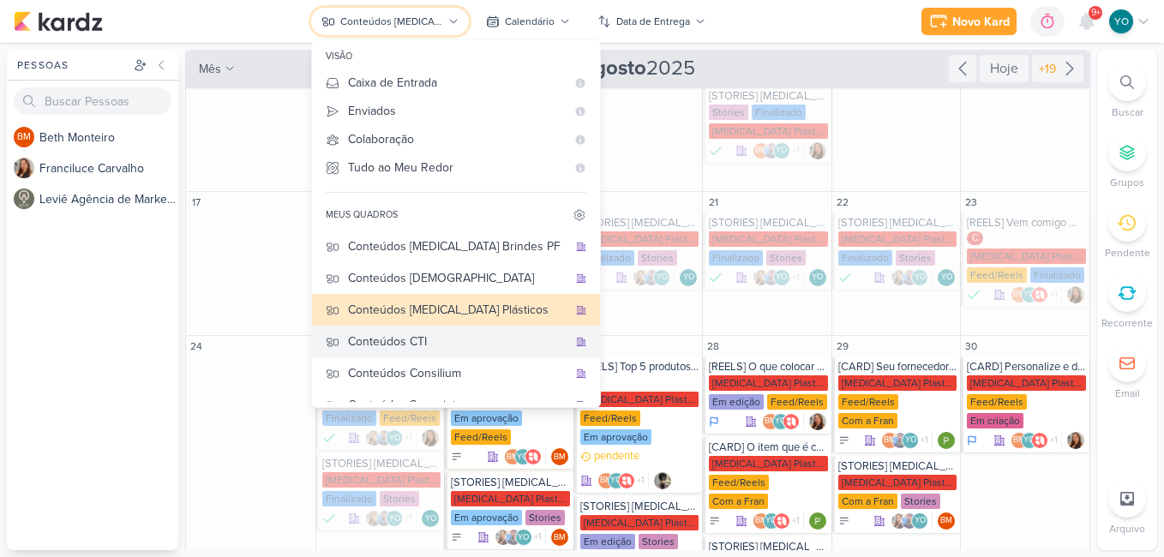
scroll to position [51, 0]
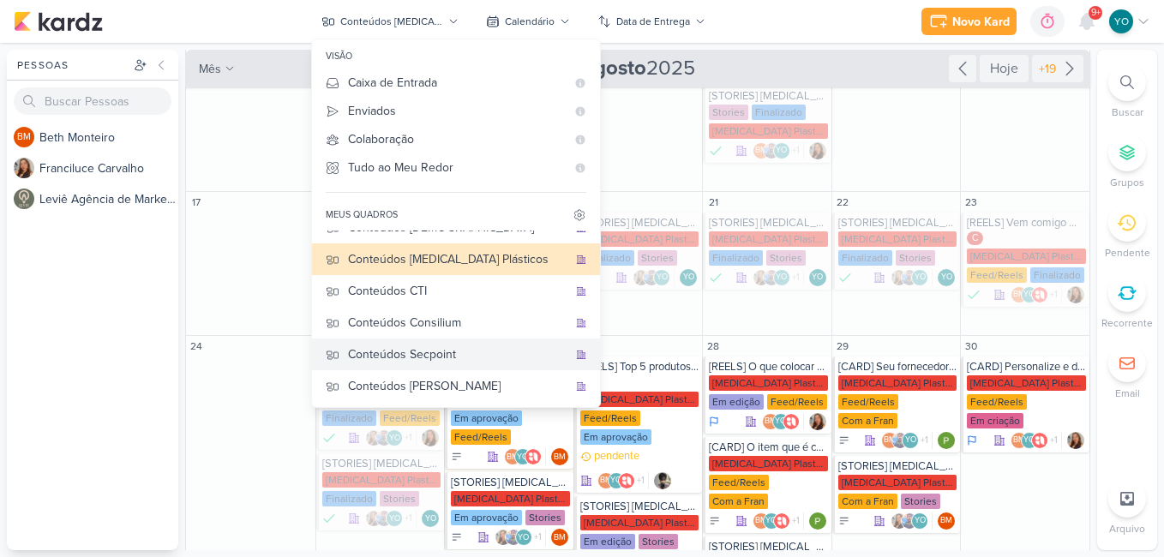
click at [466, 352] on div "Conteúdos Secpoint" at bounding box center [458, 355] width 220 height 18
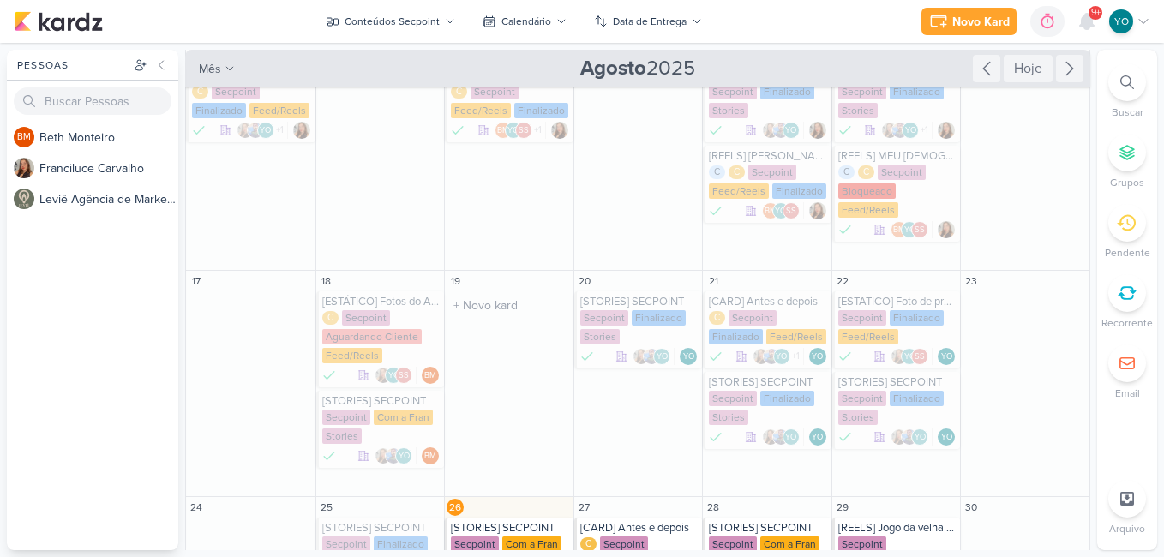
scroll to position [298, 0]
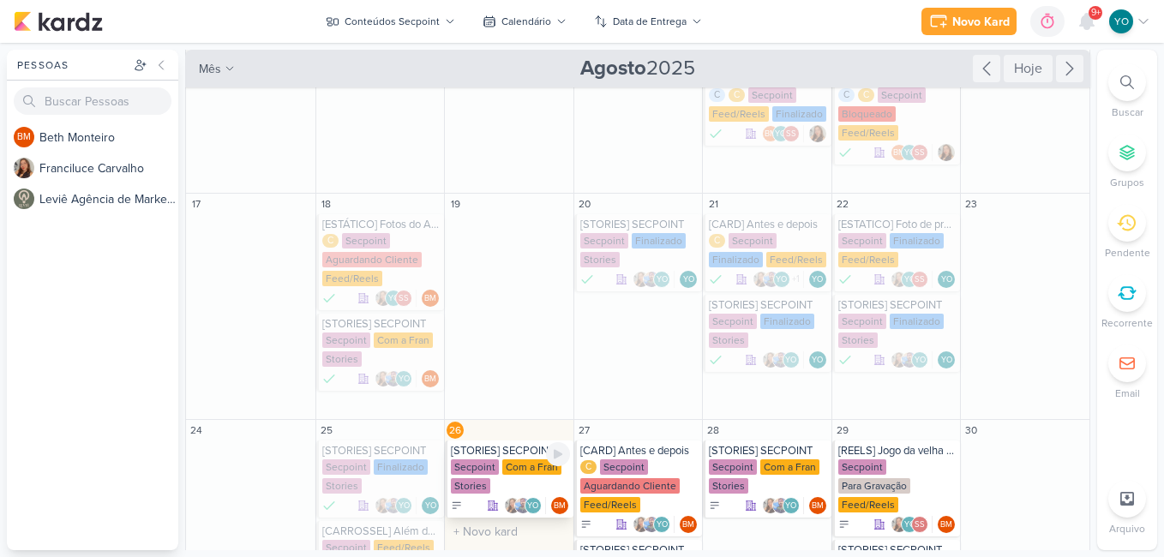
click at [484, 478] on div "Stories" at bounding box center [470, 485] width 39 height 15
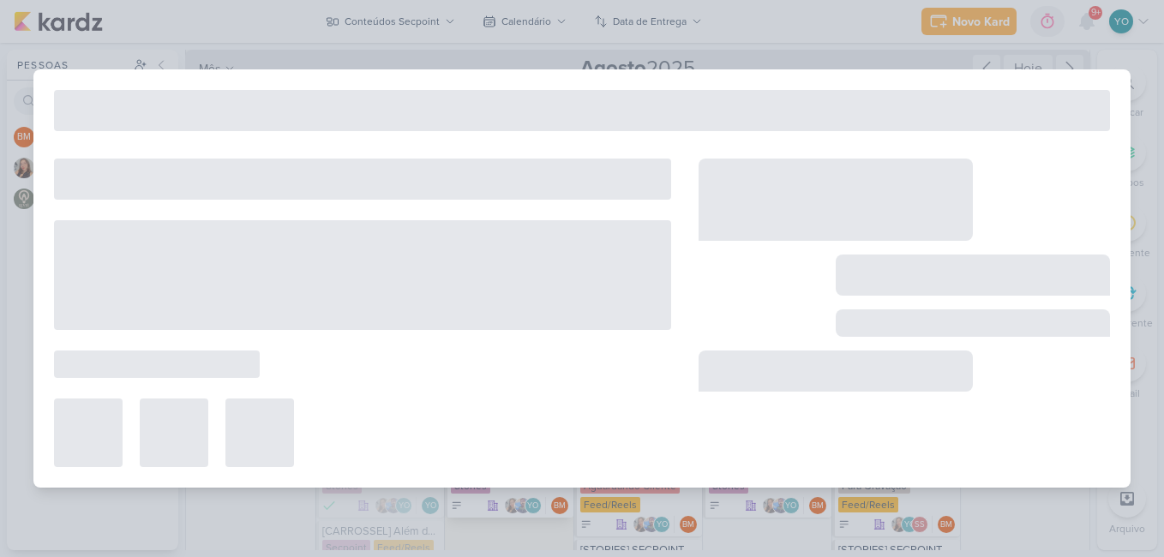
type input "[STORIES] SECPOINT"
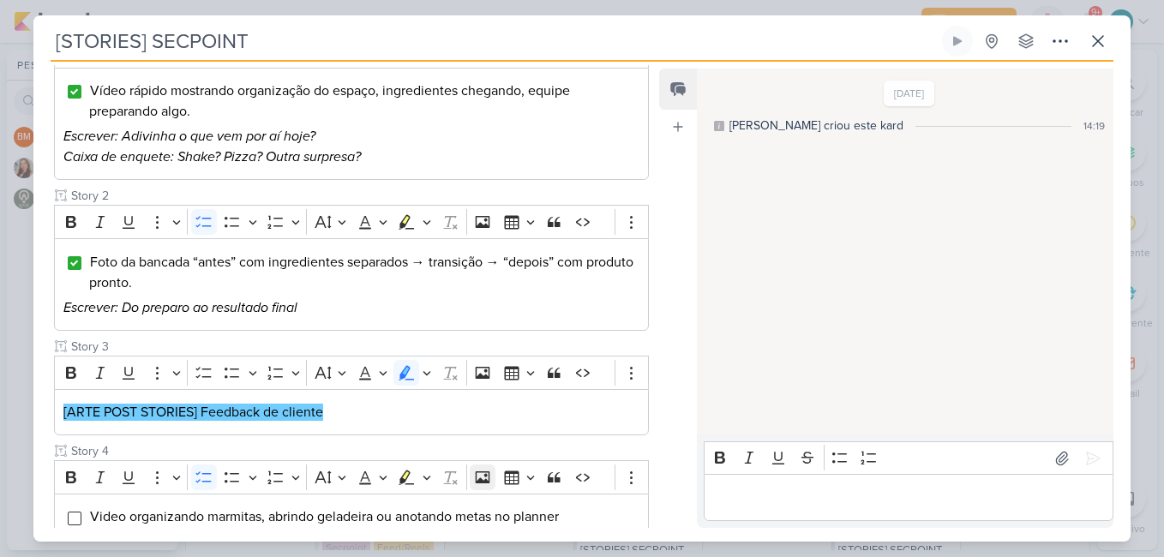
scroll to position [394, 0]
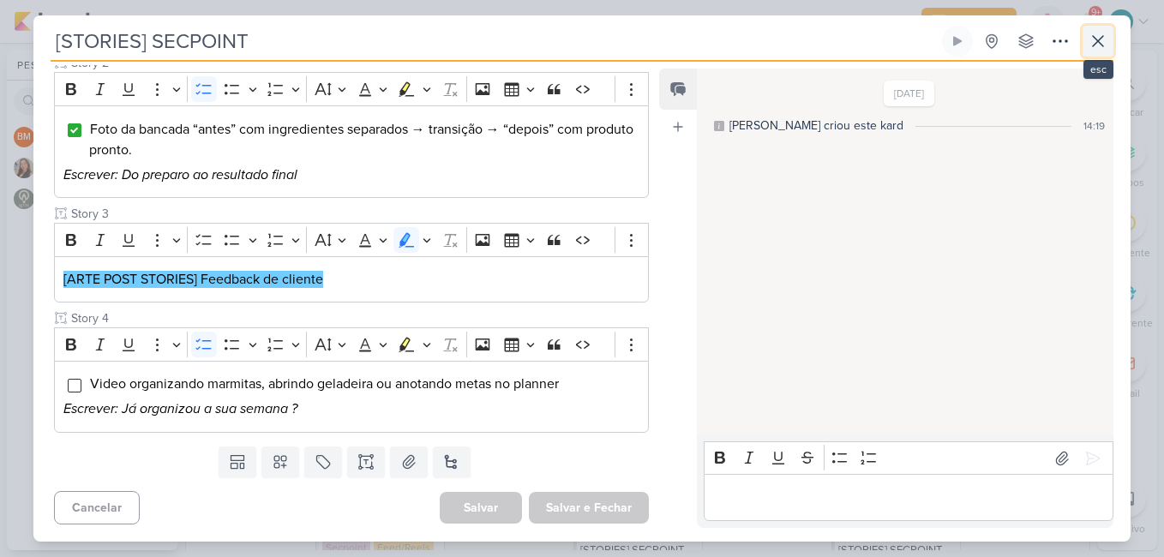
click at [1101, 32] on icon at bounding box center [1098, 41] width 21 height 21
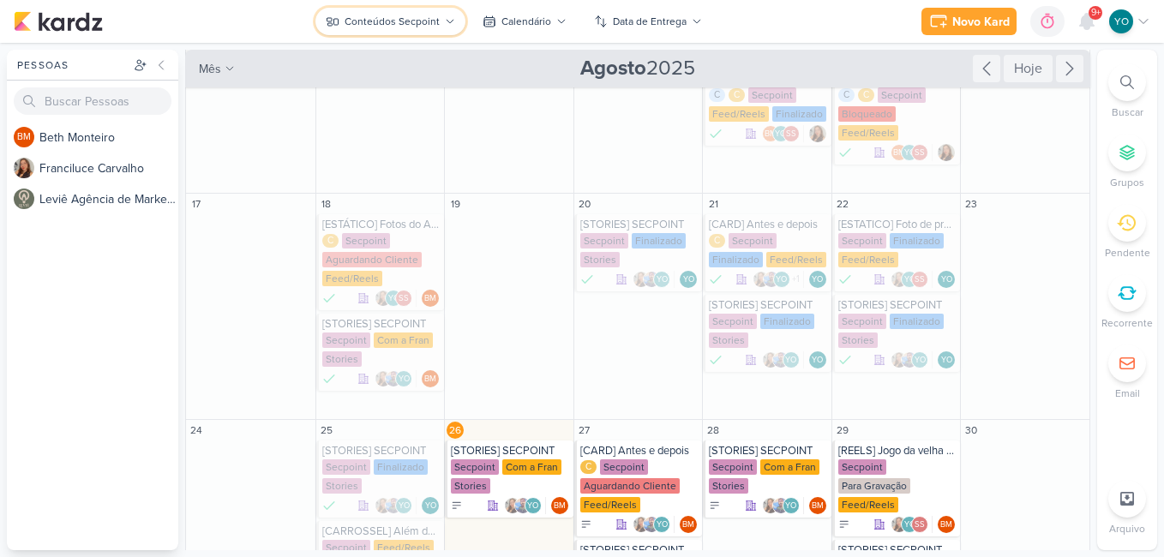
click at [397, 20] on div "Conteúdos Secpoint" at bounding box center [392, 21] width 95 height 15
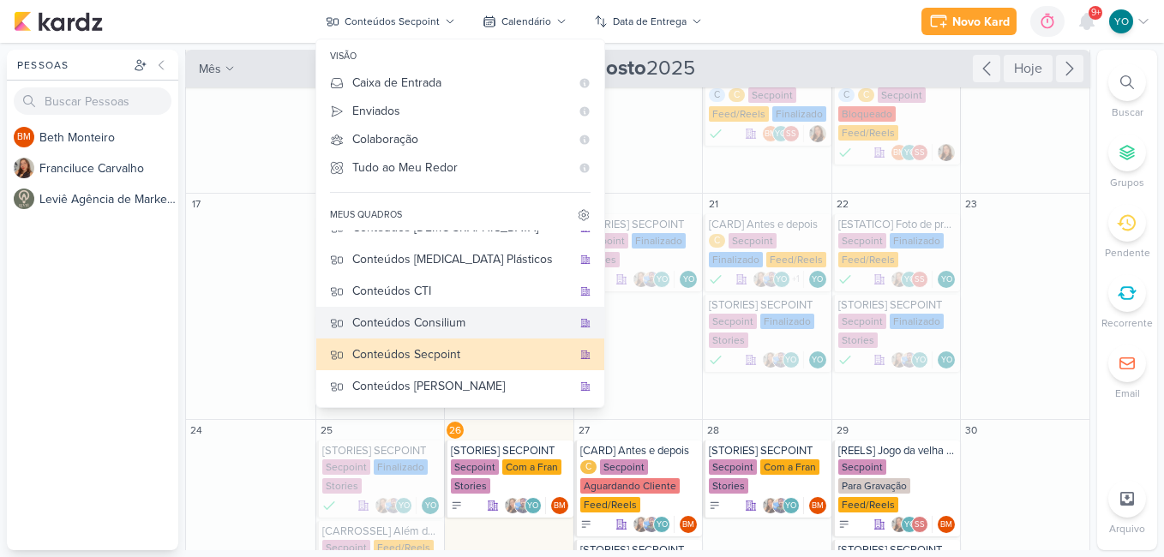
click at [491, 315] on div "Conteúdos Consilium" at bounding box center [462, 323] width 220 height 18
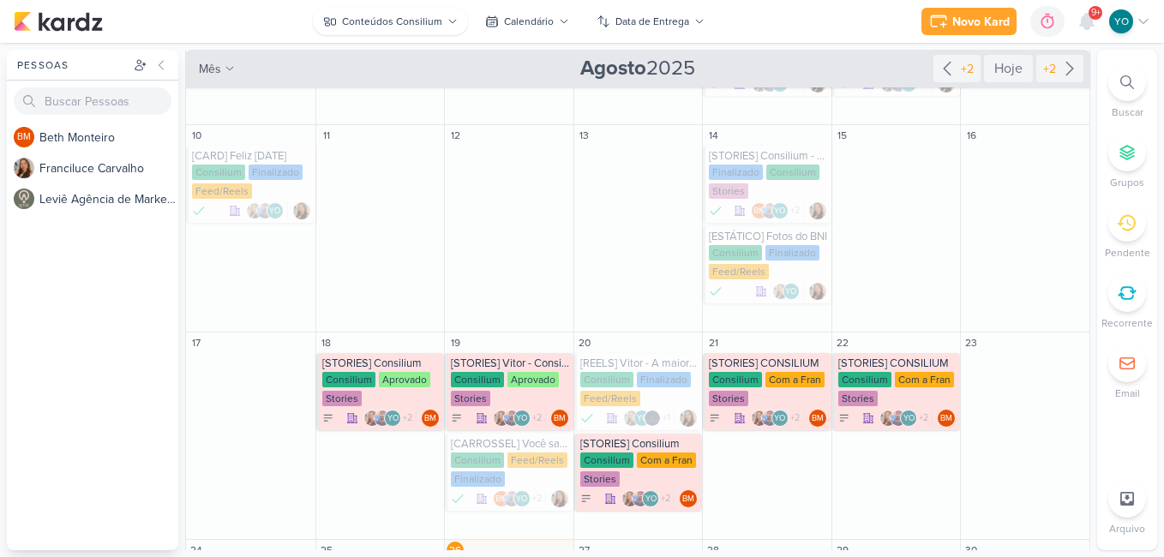
scroll to position [455, 0]
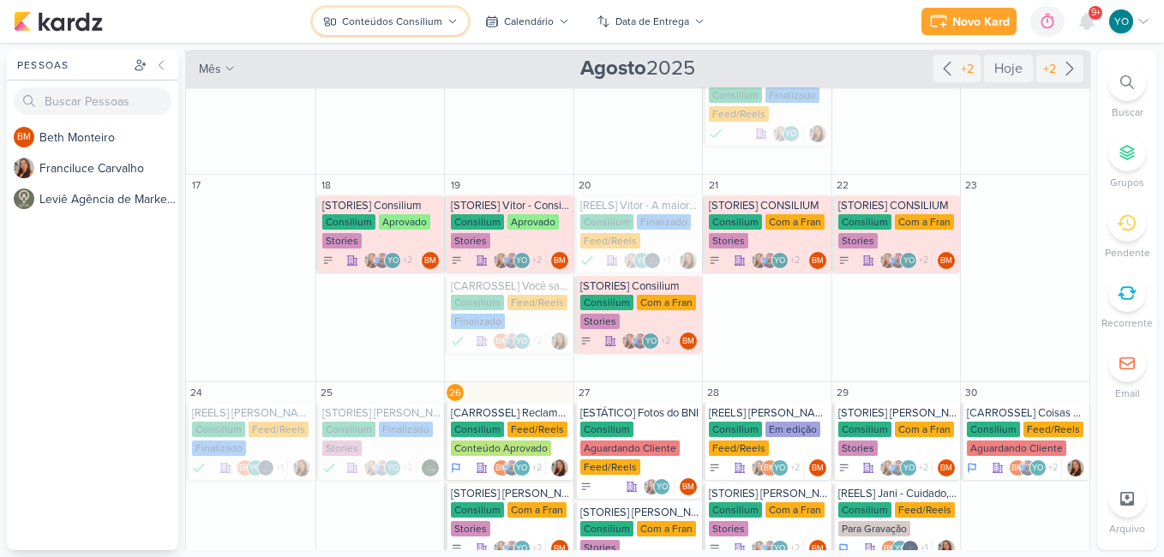
click at [439, 23] on div "Conteúdos Consilium" at bounding box center [392, 21] width 100 height 15
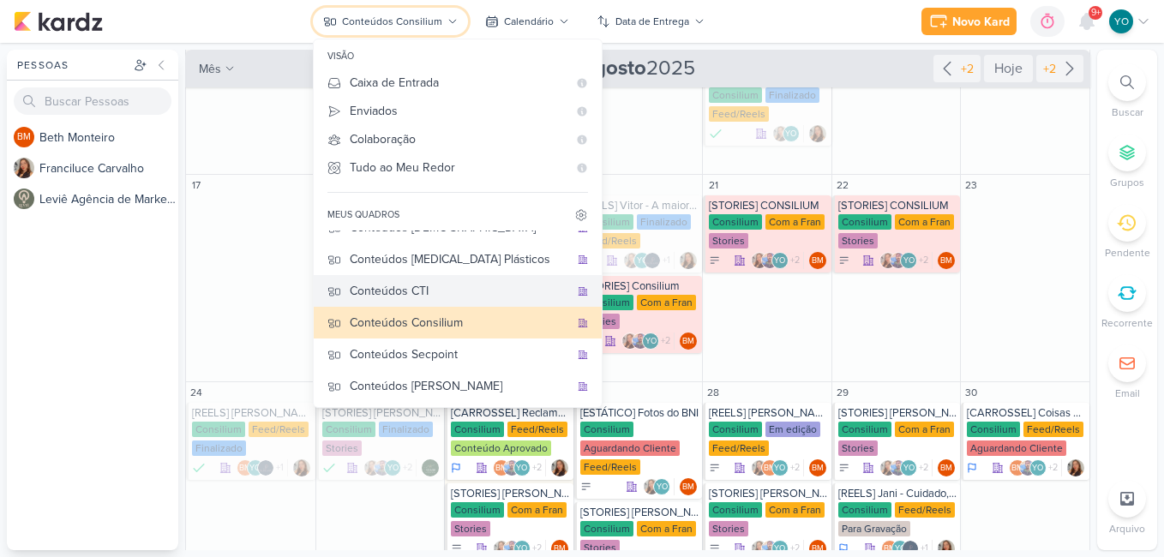
scroll to position [0, 0]
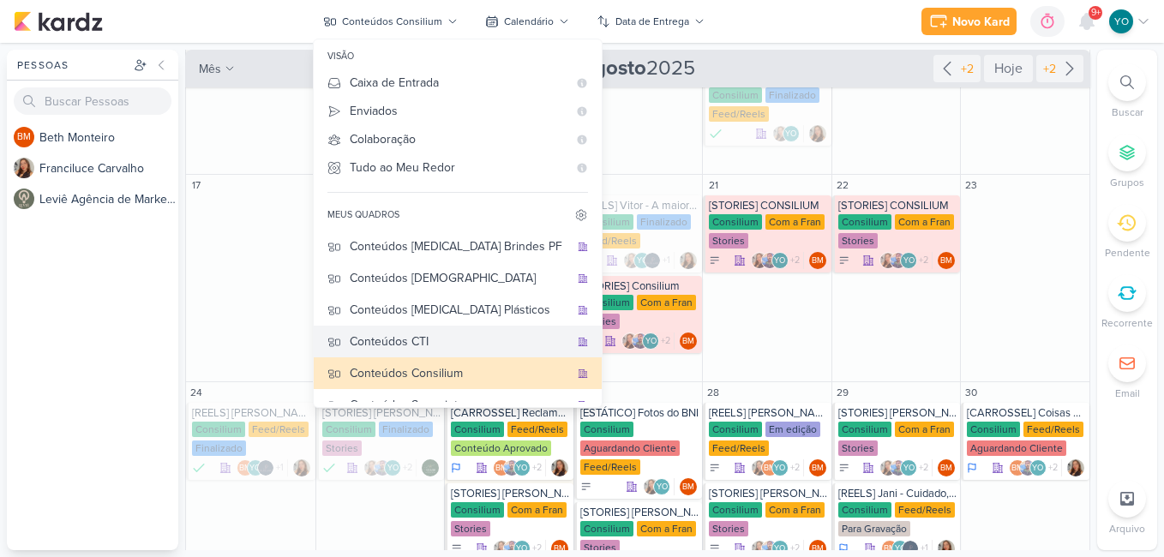
click at [466, 342] on div "Conteúdos CTI" at bounding box center [460, 342] width 220 height 18
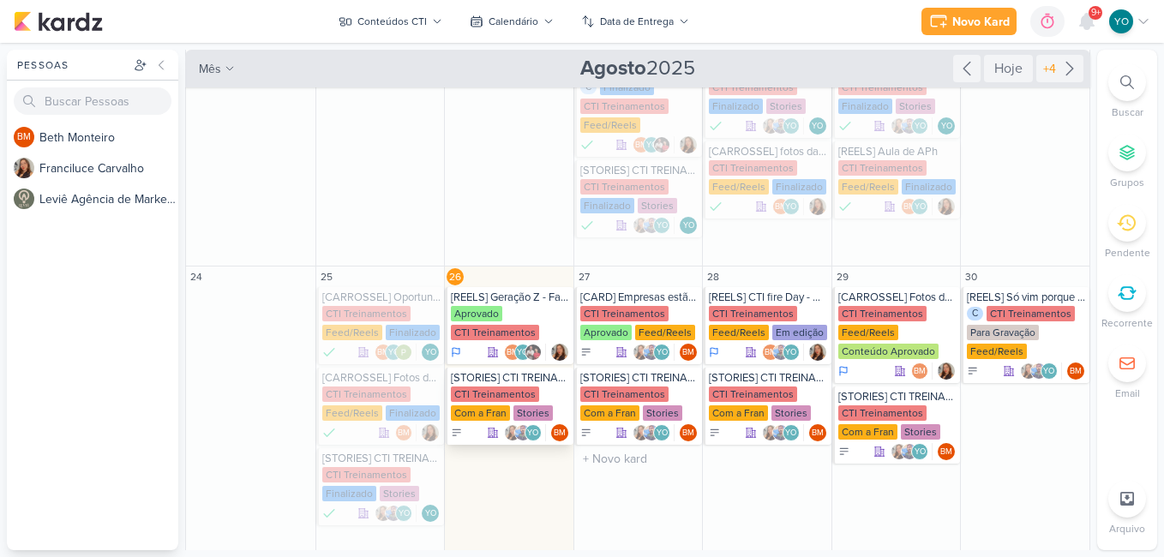
scroll to position [469, 0]
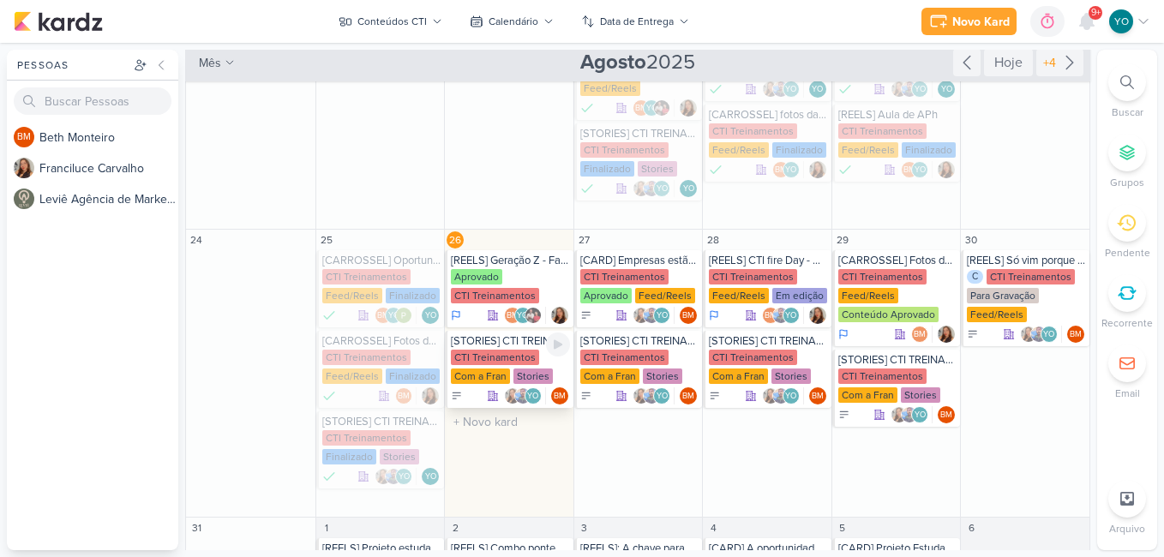
click at [514, 382] on div "Stories" at bounding box center [533, 376] width 39 height 15
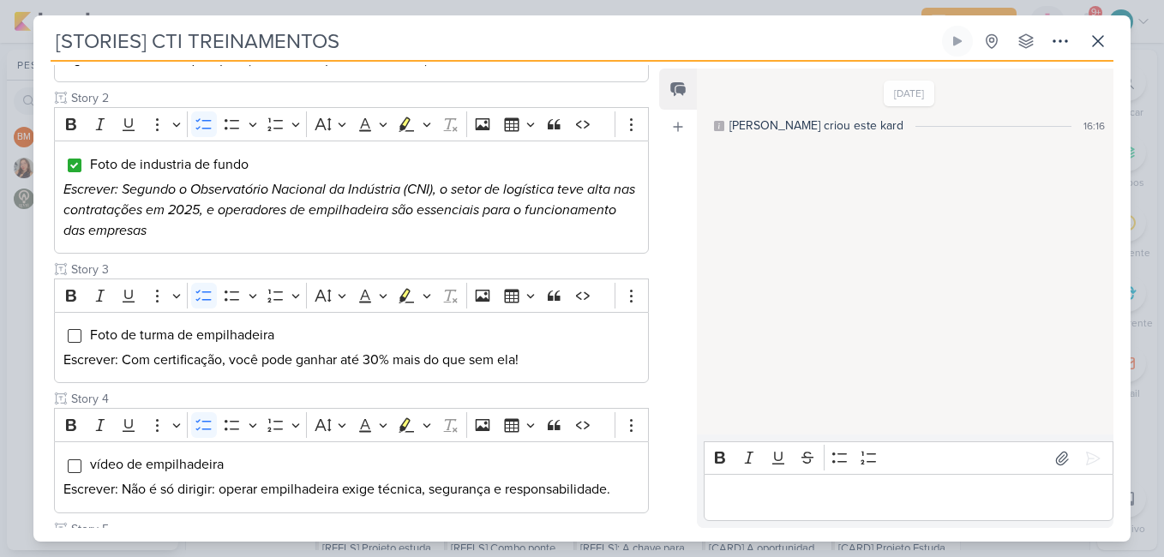
scroll to position [343, 0]
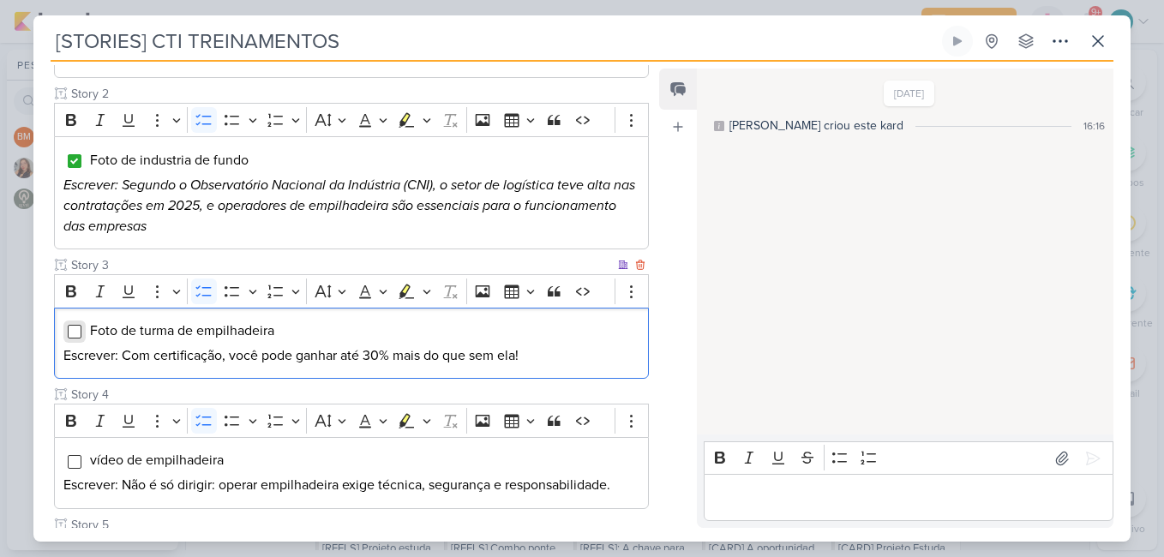
click at [73, 330] on input "Editor editing area: main" at bounding box center [75, 332] width 14 height 14
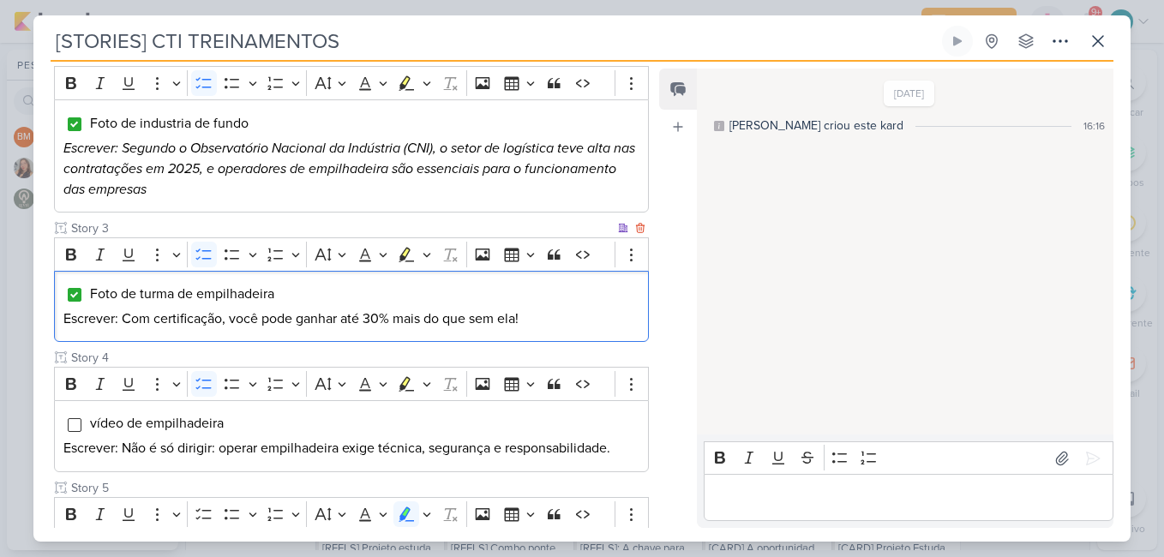
scroll to position [514, 0]
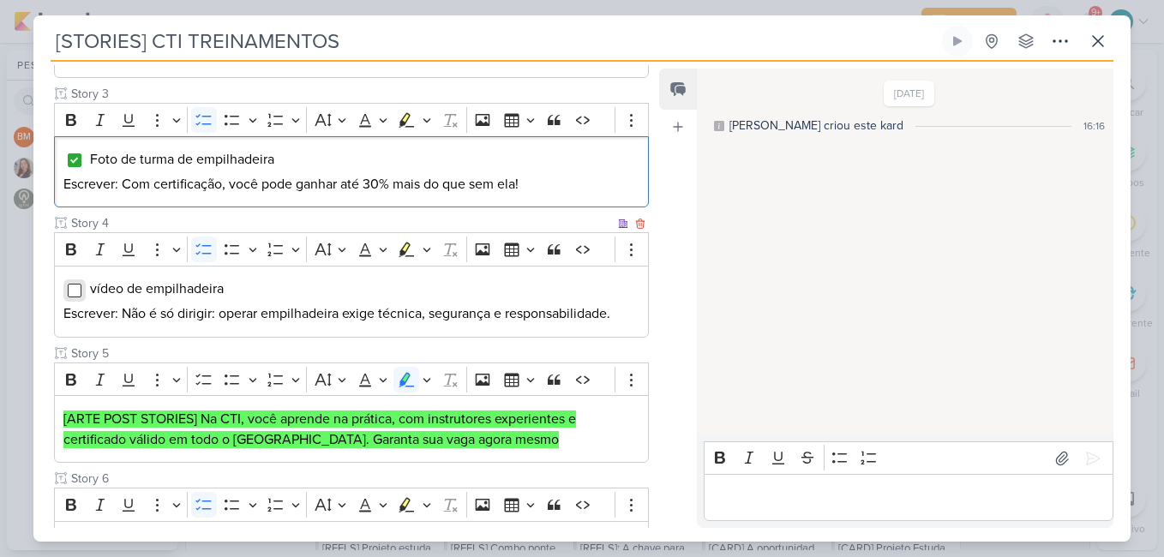
click at [78, 293] on input "Editor editing area: main" at bounding box center [75, 291] width 14 height 14
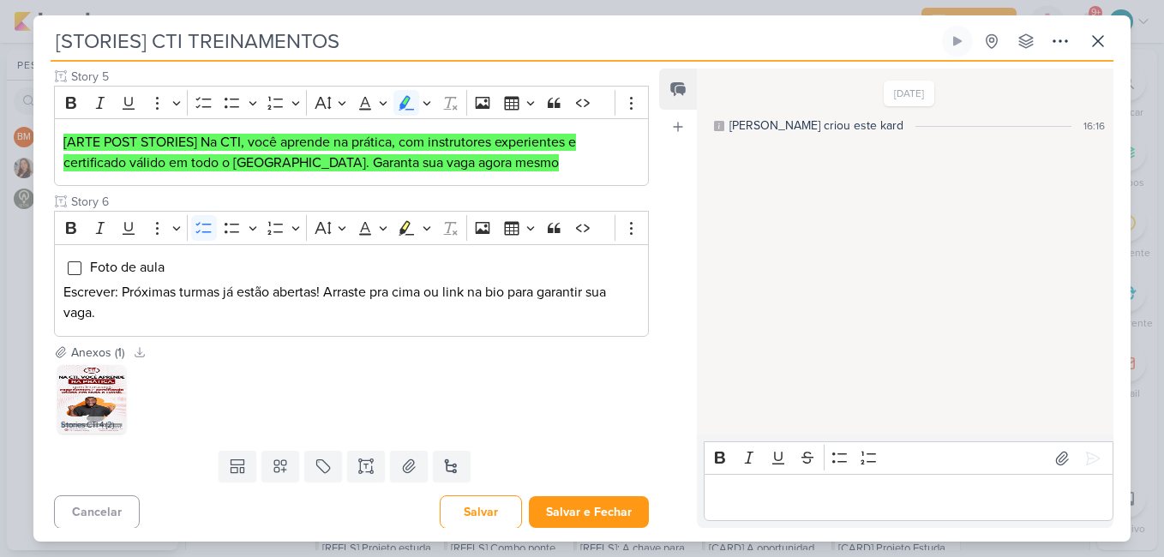
scroll to position [796, 0]
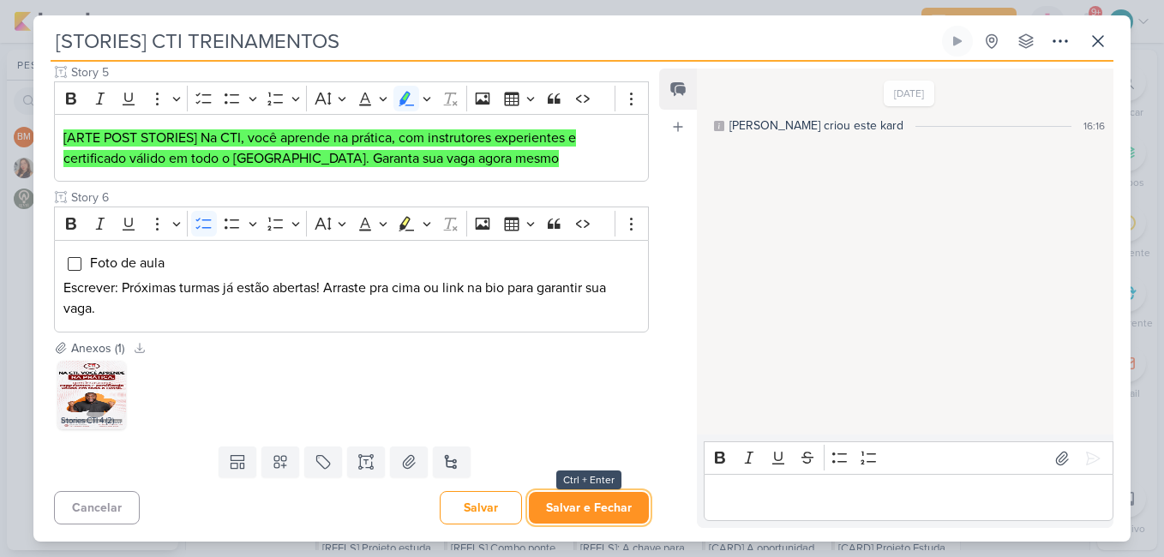
click at [601, 505] on button "Salvar e Fechar" at bounding box center [589, 508] width 120 height 32
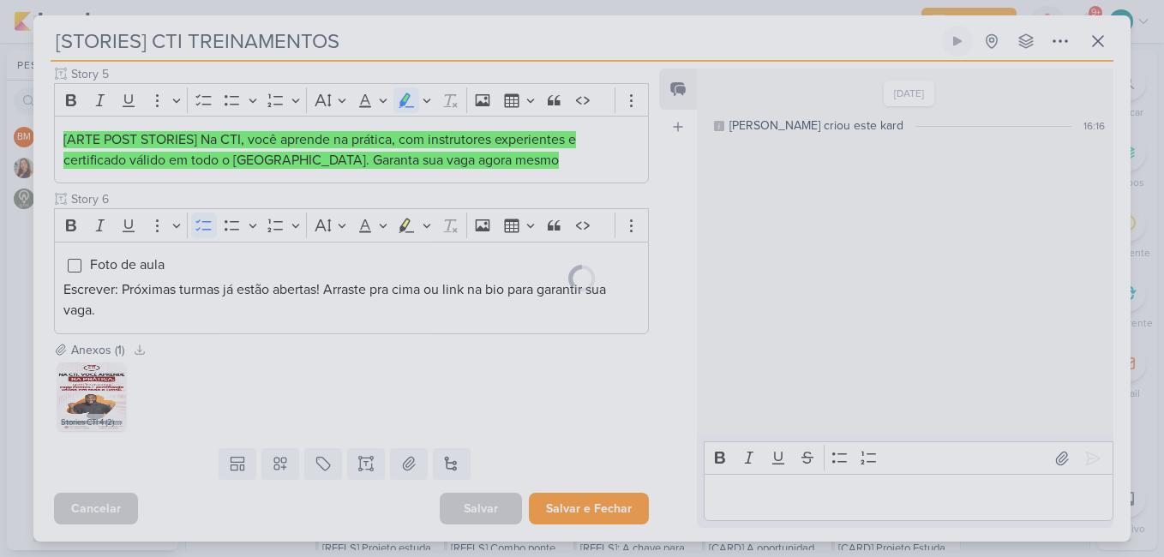
scroll to position [794, 0]
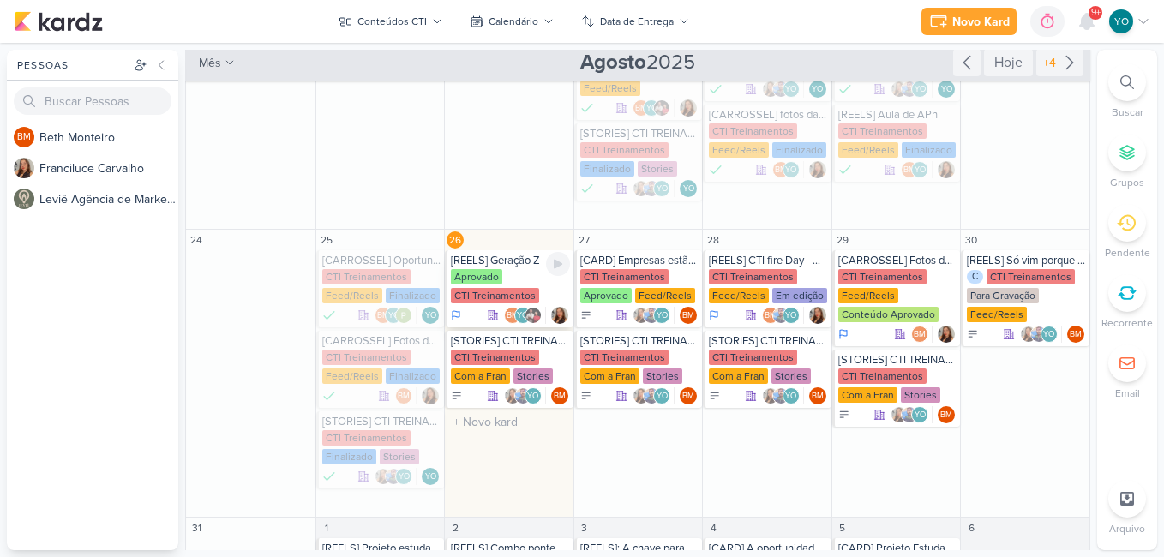
click at [530, 274] on div "Aprovado CTI Treinamentos" at bounding box center [510, 287] width 119 height 36
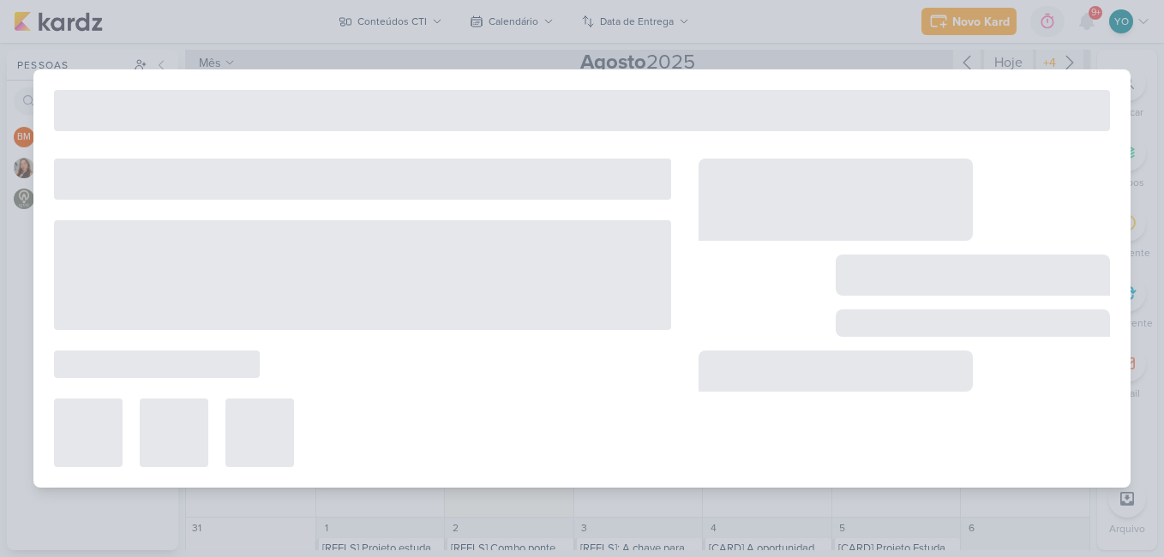
type input "[REELS] Geração Z - Falar sobre o CTI Fire Day."
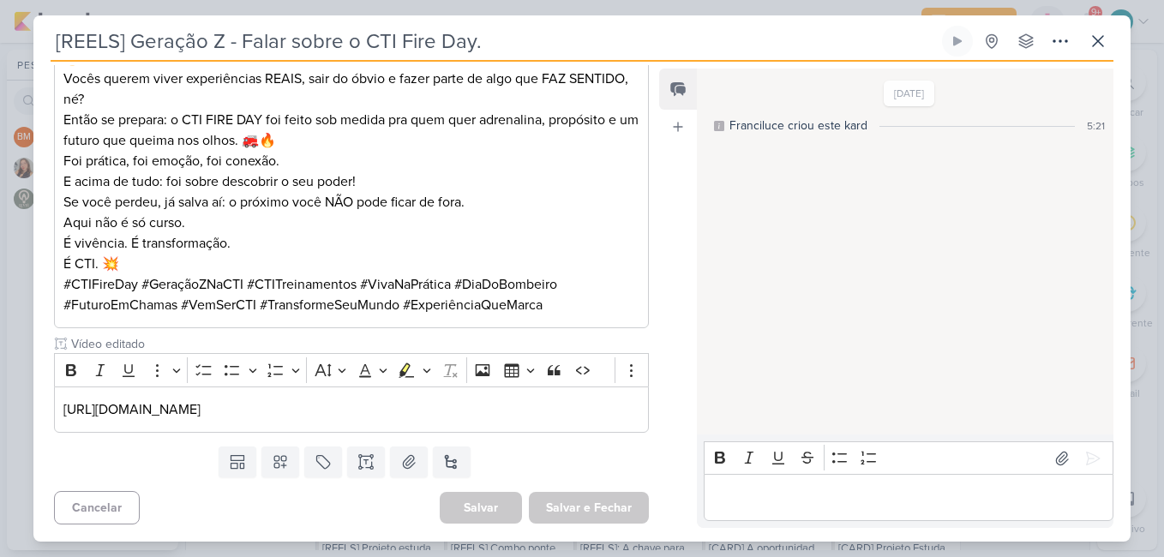
scroll to position [0, 0]
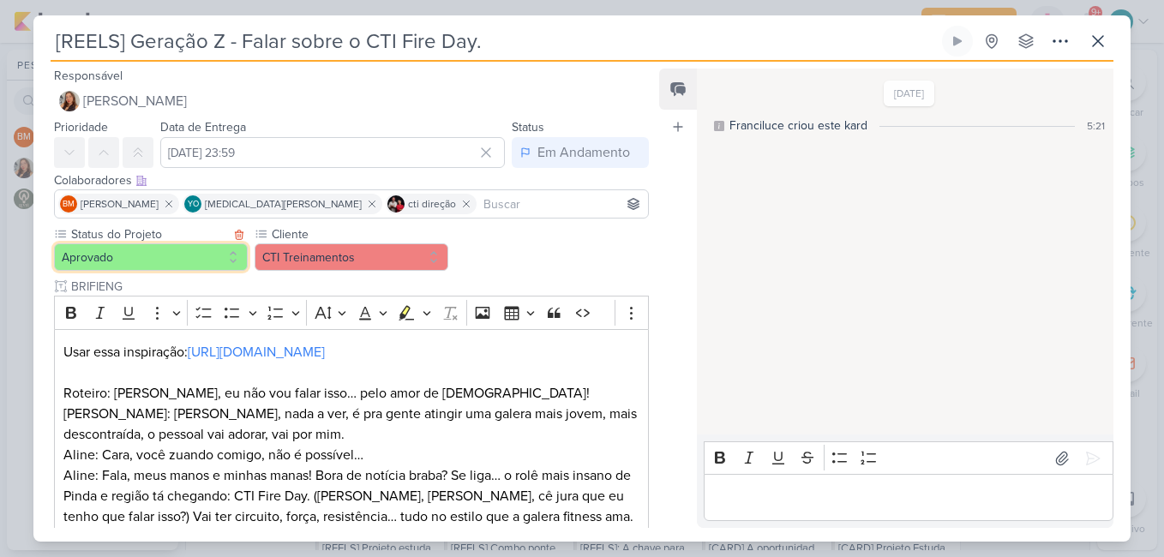
click at [212, 250] on button "Aprovado" at bounding box center [151, 257] width 194 height 27
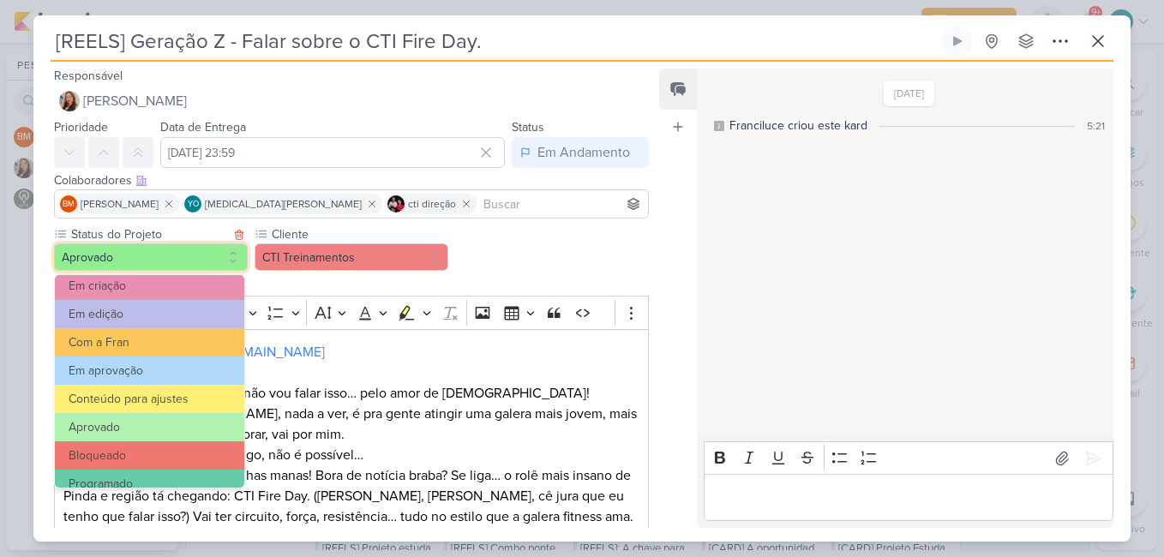
scroll to position [194, 0]
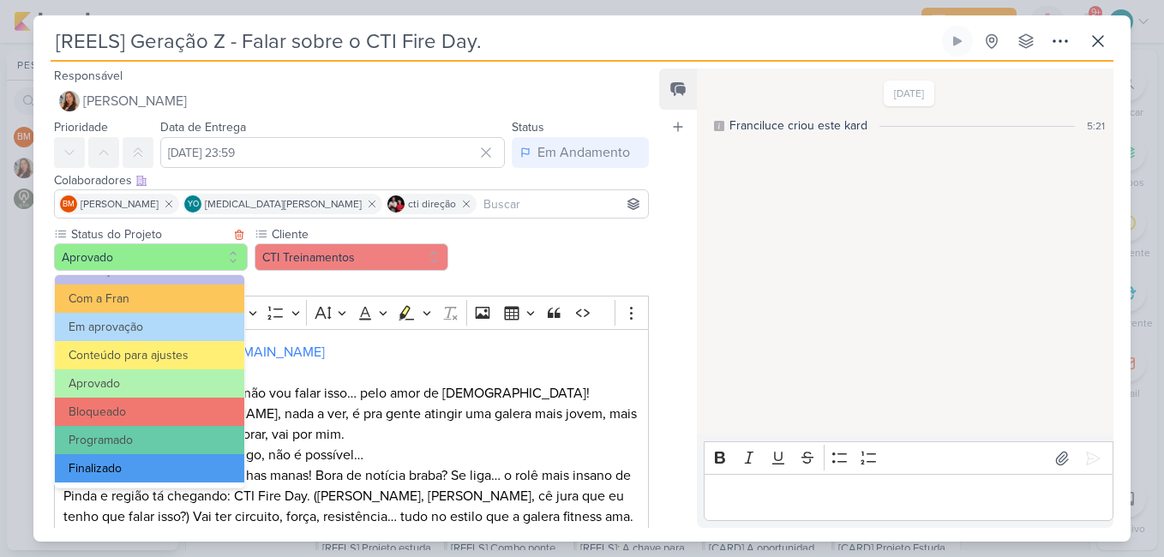
click at [200, 462] on button "Finalizado" at bounding box center [149, 468] width 189 height 28
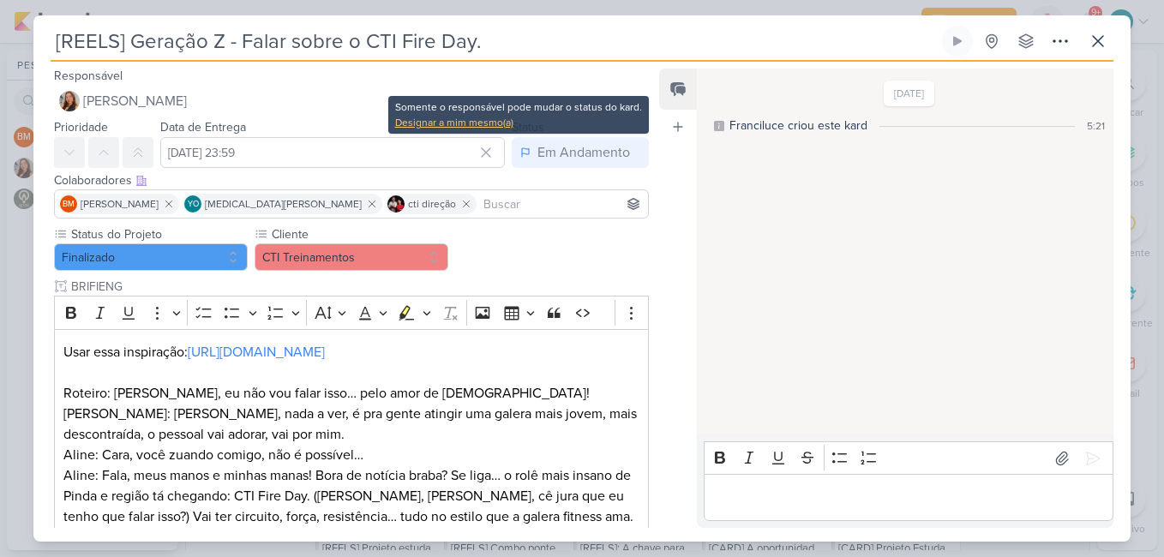
click at [509, 116] on div "Designar a mim mesmo(a)" at bounding box center [518, 122] width 247 height 15
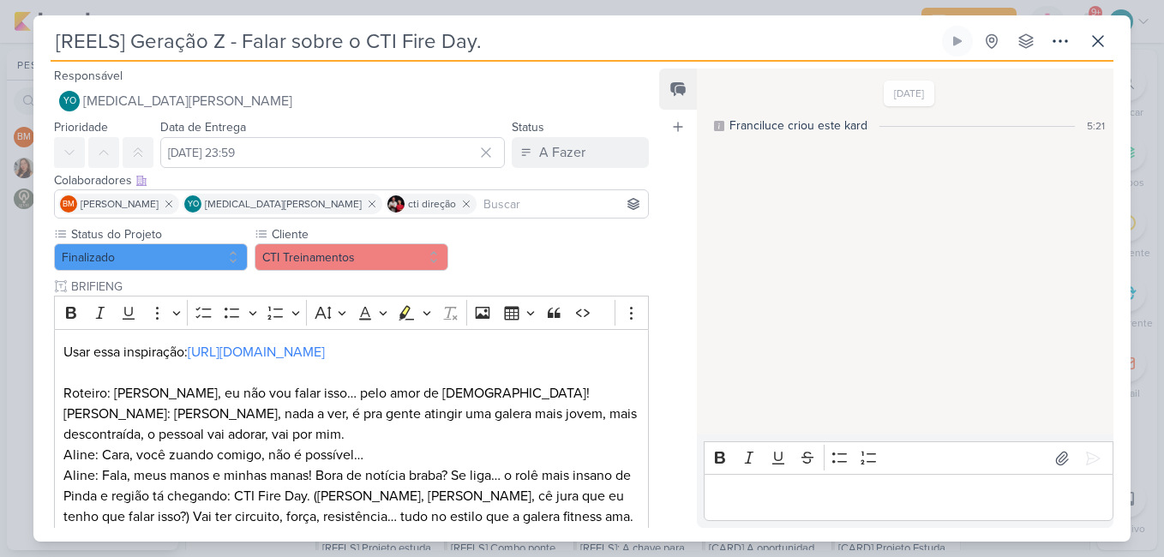
click at [467, 125] on div "Data de Entrega 26 de agosto de 2025 às 23:59 Agosto 2025 Dom Seg Ter Qua Qui S…" at bounding box center [332, 142] width 345 height 51
click at [583, 148] on button "A Fazer" at bounding box center [580, 152] width 137 height 31
click at [577, 210] on button "Finalizado" at bounding box center [572, 220] width 153 height 28
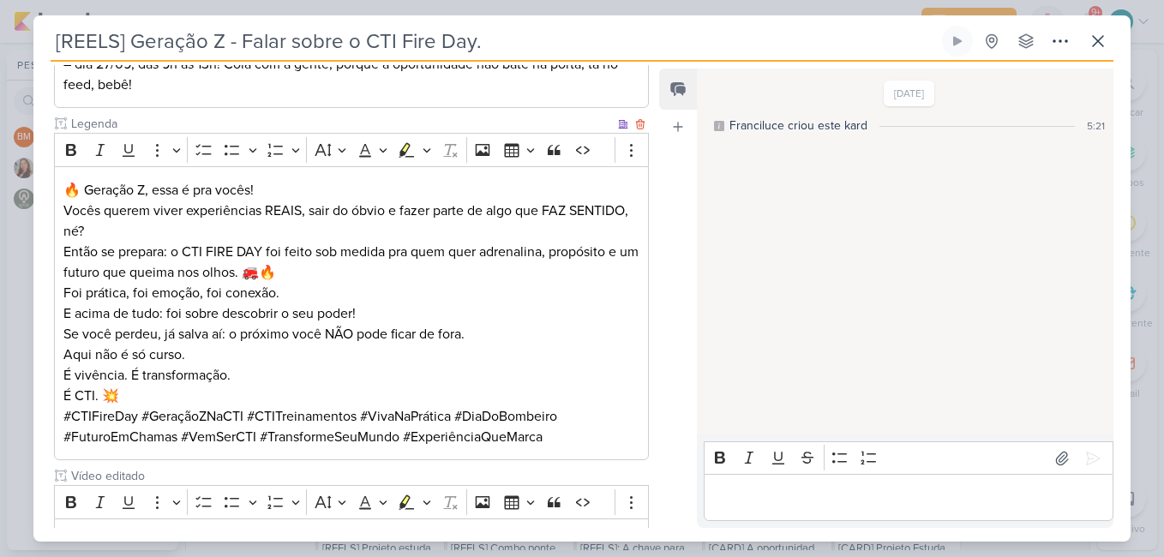
scroll to position [667, 0]
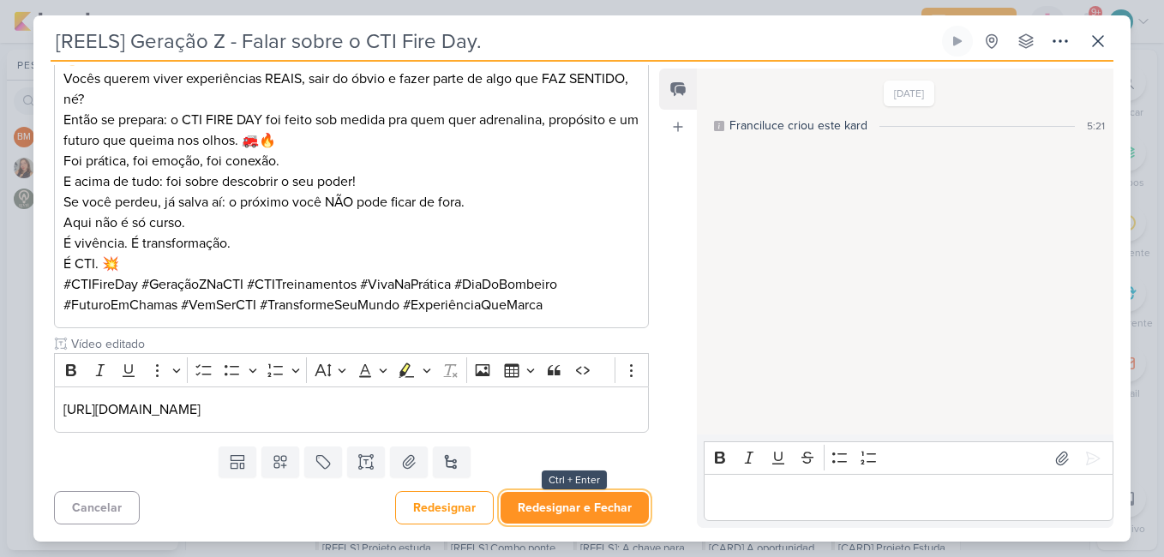
click at [539, 502] on button "Redesignar e Fechar" at bounding box center [575, 508] width 148 height 32
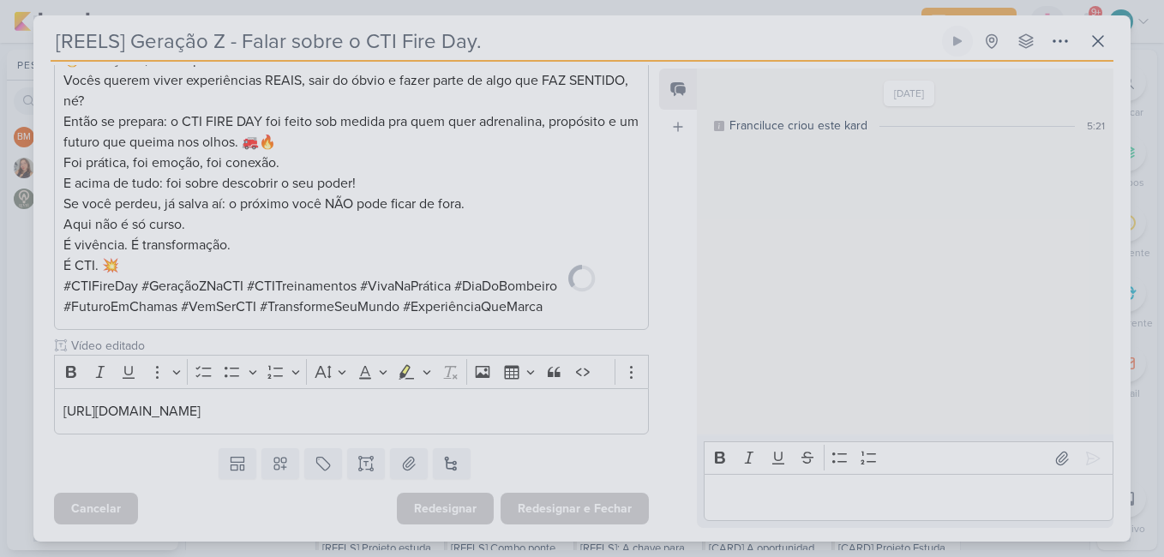
scroll to position [665, 0]
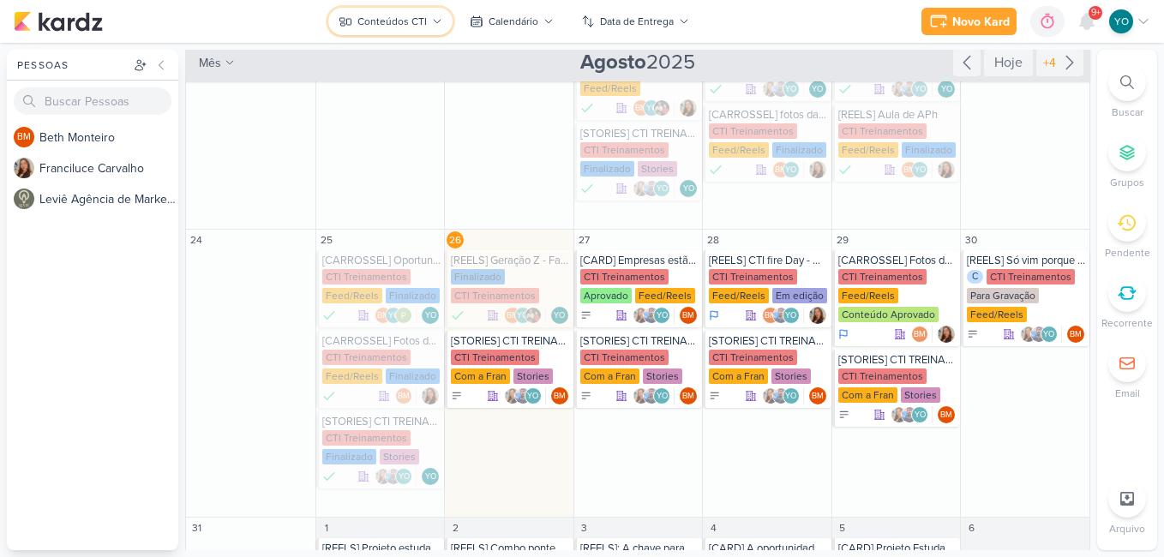
click at [424, 24] on div "Conteúdos CTI" at bounding box center [392, 21] width 69 height 15
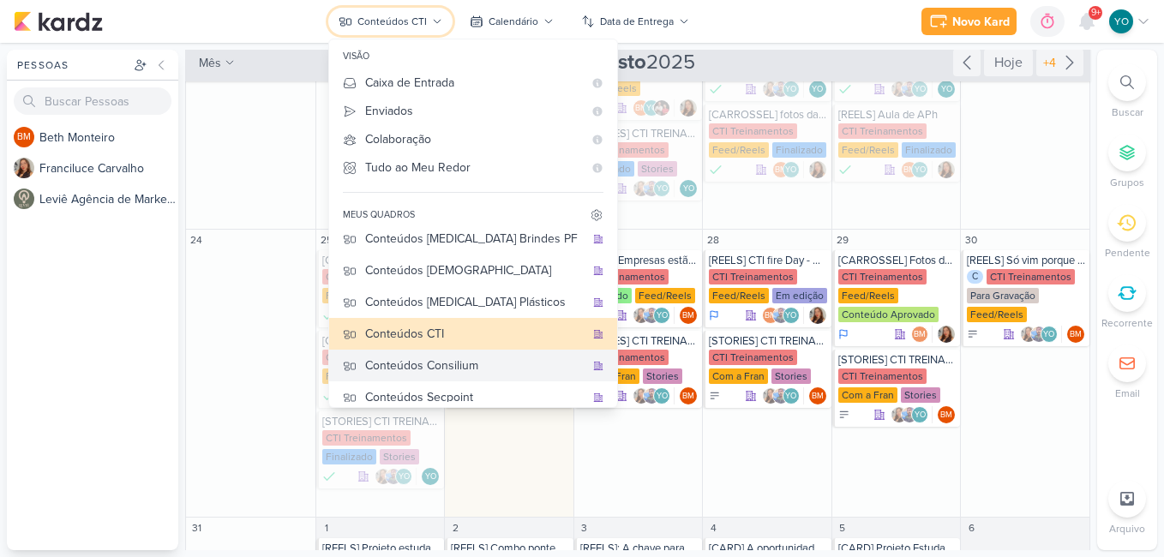
scroll to position [0, 0]
